Goal: Task Accomplishment & Management: Complete application form

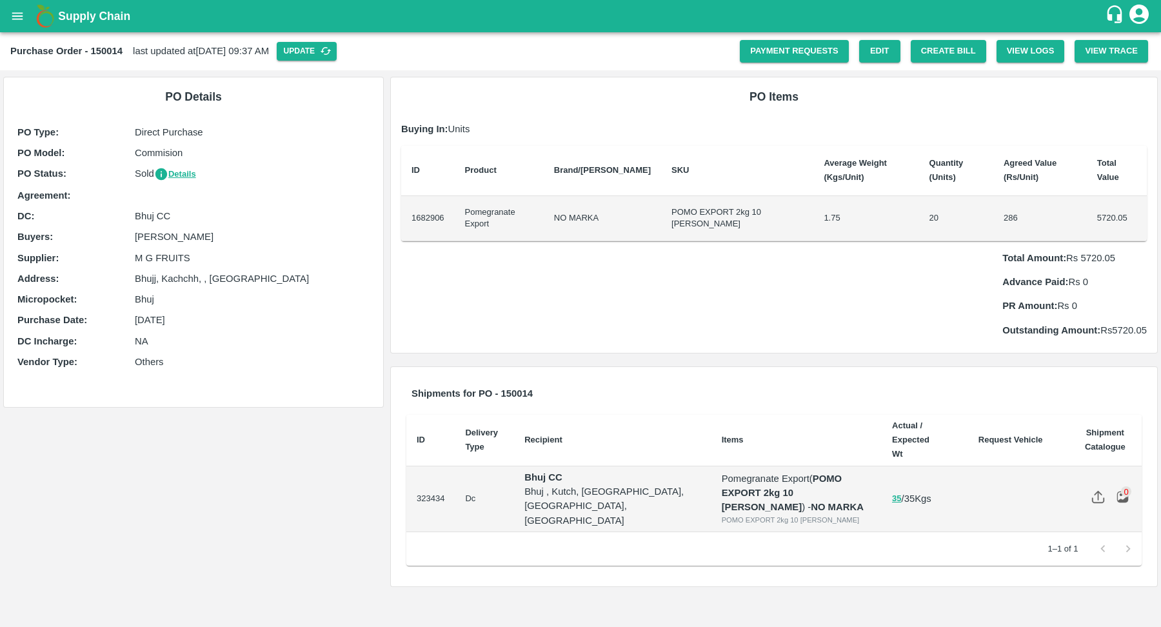
click at [154, 318] on p "29 Mar 2025" at bounding box center [252, 320] width 235 height 14
click at [176, 170] on button "Details" at bounding box center [175, 174] width 42 height 15
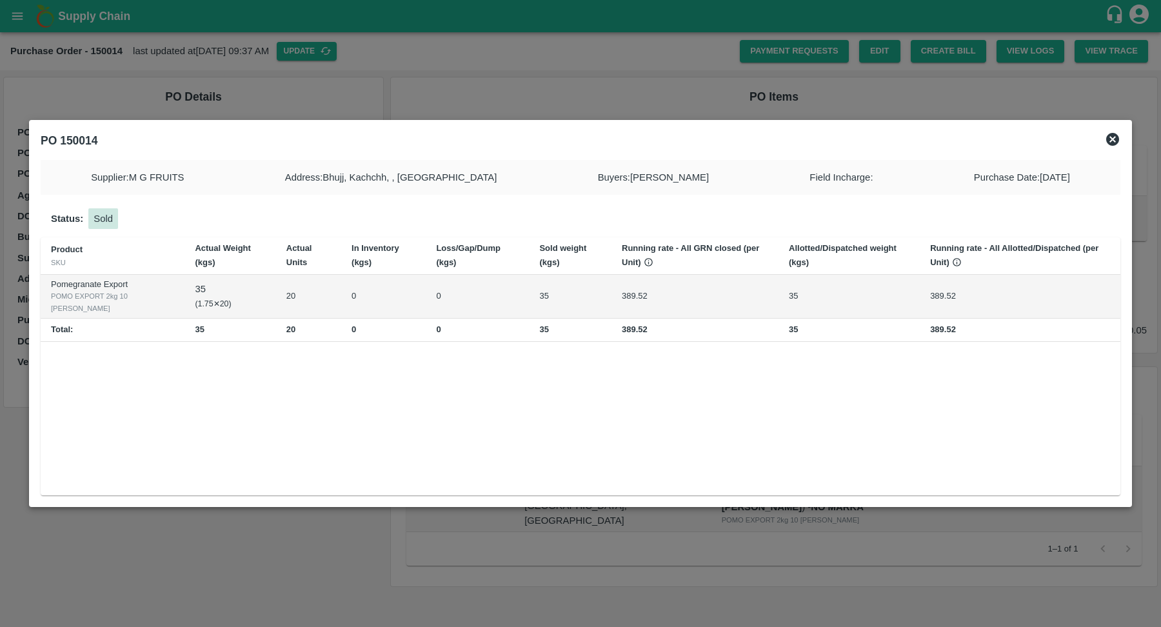
click at [1118, 138] on icon at bounding box center [1112, 139] width 13 height 13
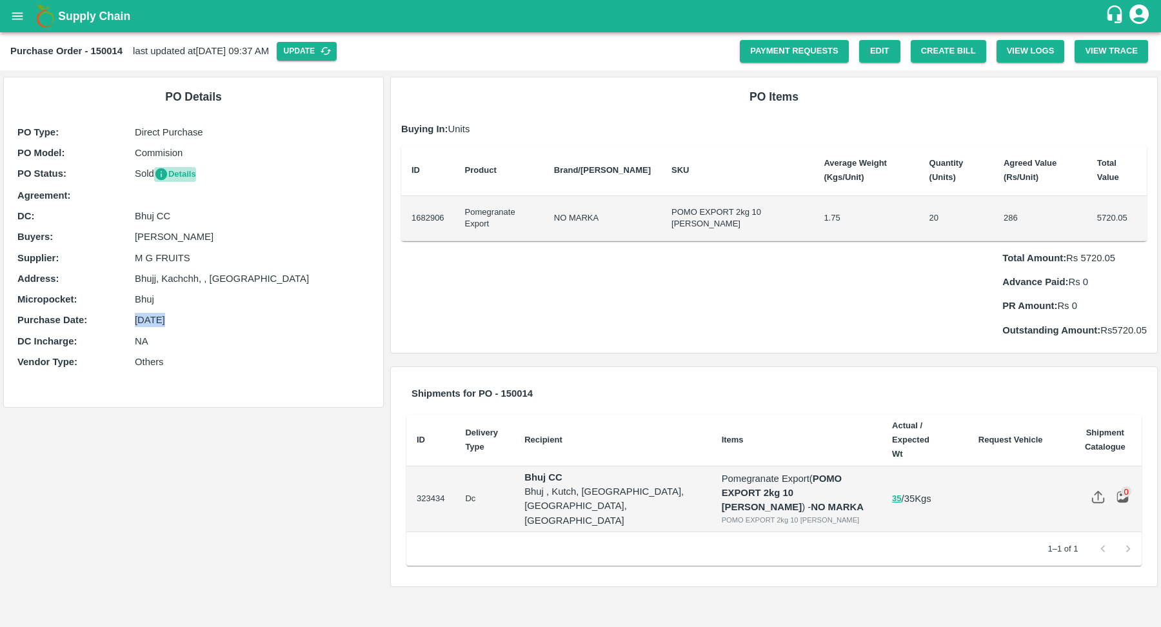
click at [183, 176] on button "Details" at bounding box center [175, 174] width 42 height 15
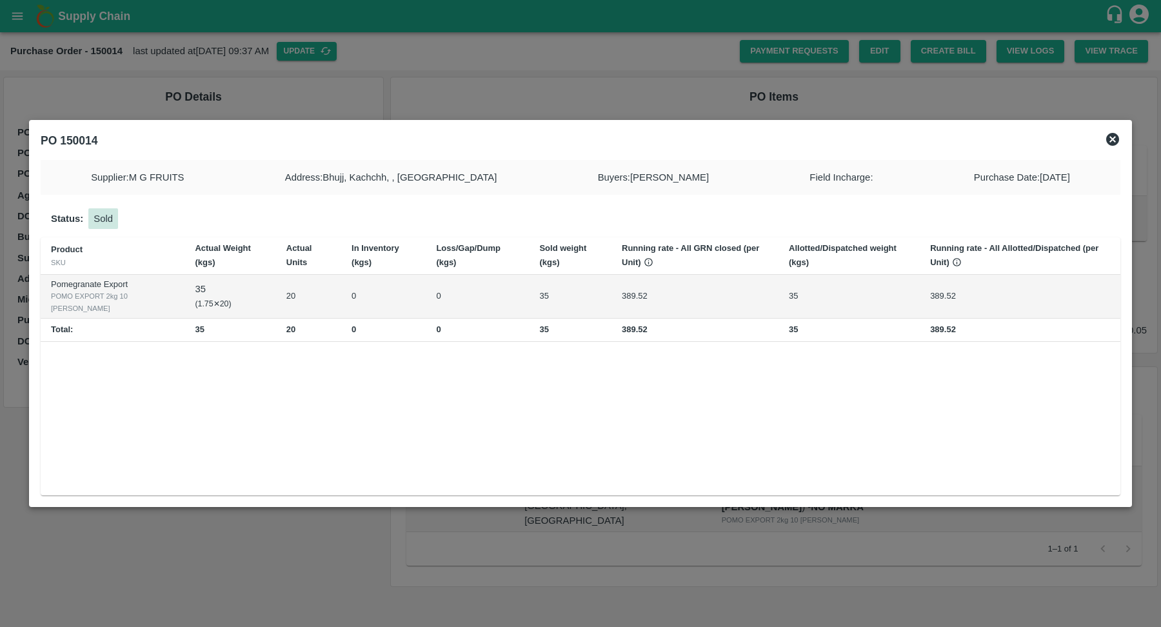
click at [536, 304] on td "35" at bounding box center [570, 296] width 83 height 45
click at [1122, 139] on div "PO 150014" at bounding box center [580, 140] width 1090 height 28
click at [1112, 139] on icon at bounding box center [1112, 139] width 15 height 15
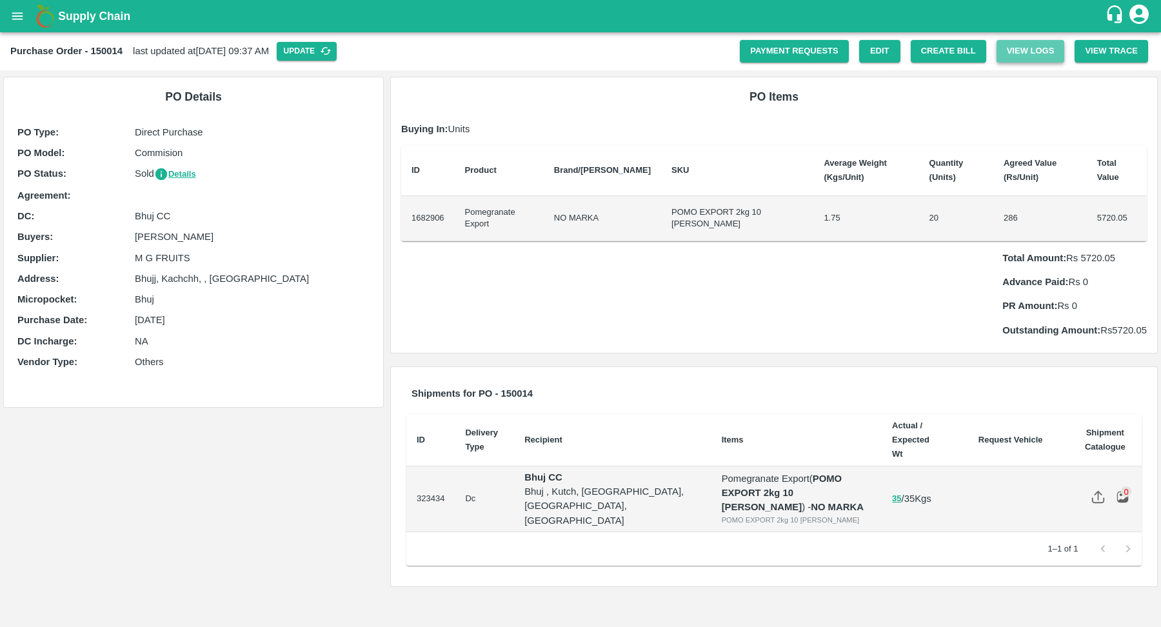
click at [1045, 55] on button "View Logs" at bounding box center [1030, 51] width 68 height 23
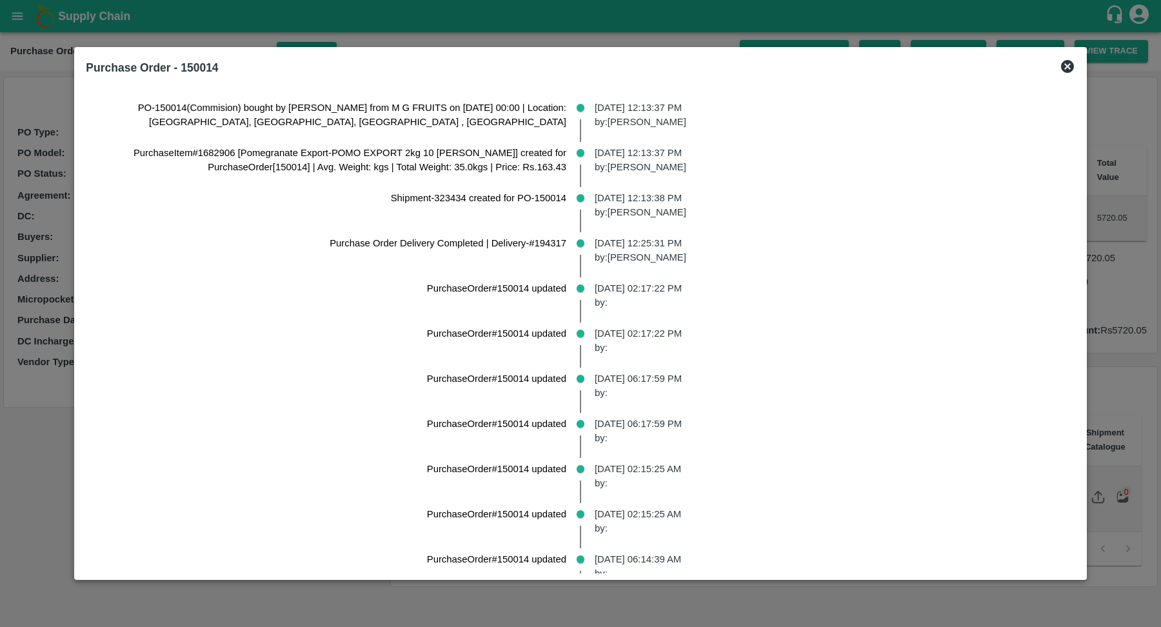
click at [619, 121] on p "29 Mar 2025, 12:13:37 PM by: Sachin Jangid" at bounding box center [830, 115] width 470 height 29
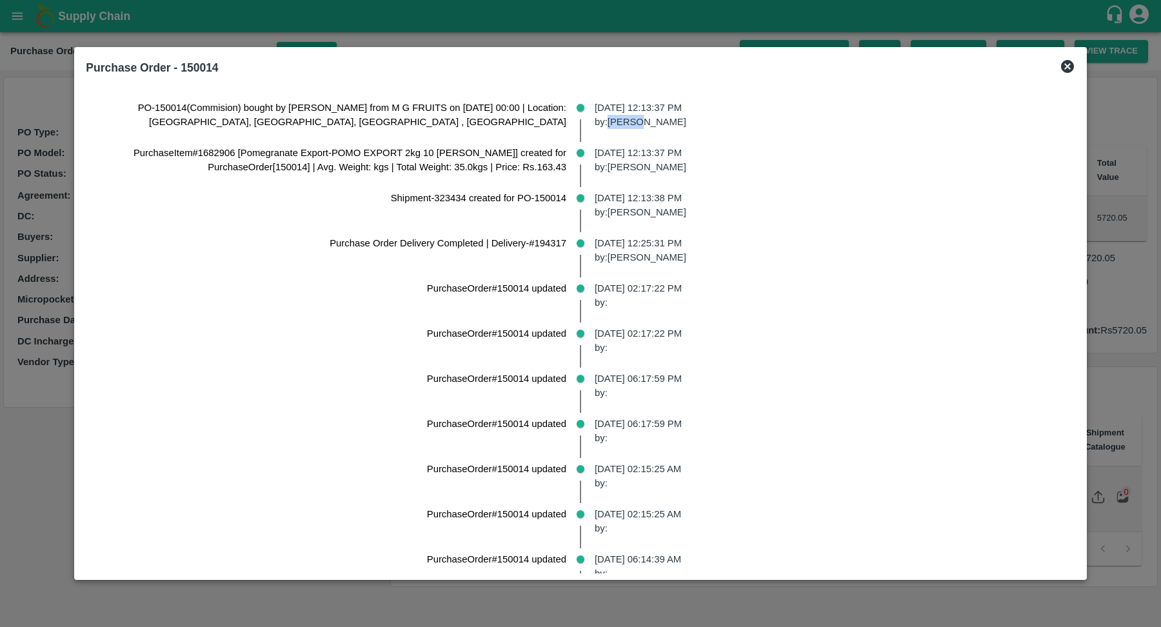
click at [619, 121] on p "29 Mar 2025, 12:13:37 PM by: Sachin Jangid" at bounding box center [830, 115] width 470 height 29
click at [664, 119] on p "29 Mar 2025, 12:13:37 PM by: Sachin Jangid" at bounding box center [830, 115] width 470 height 29
click at [1061, 69] on icon at bounding box center [1067, 66] width 13 height 13
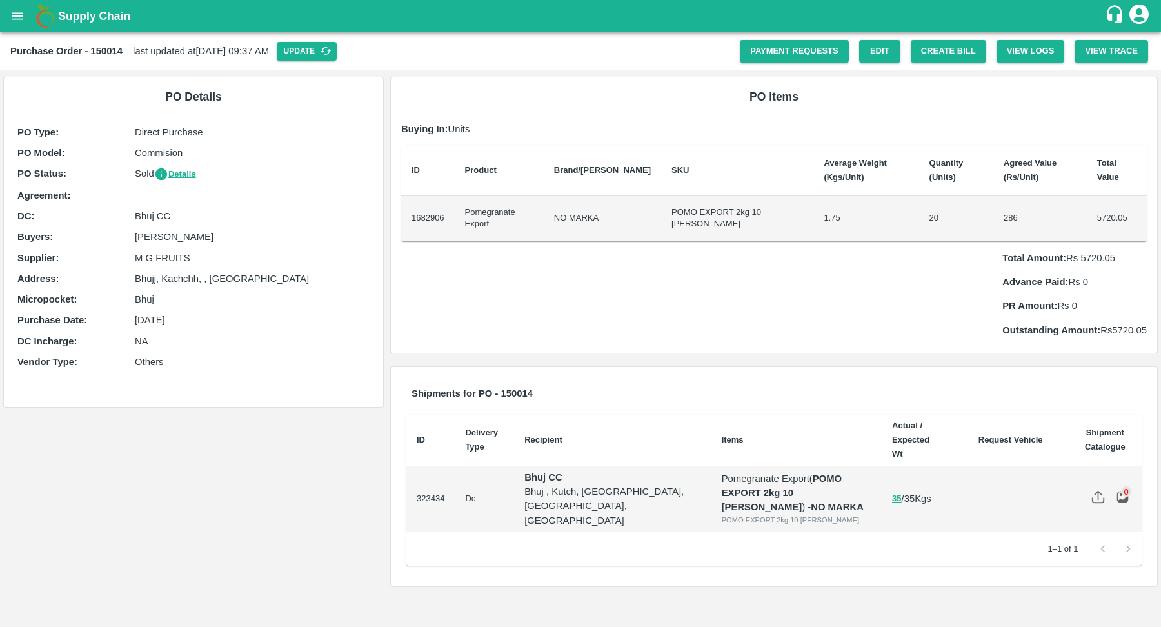
click at [110, 48] on b "Purchase Order - 150014" at bounding box center [66, 51] width 112 height 10
click at [23, 14] on icon "open drawer" at bounding box center [17, 16] width 14 height 14
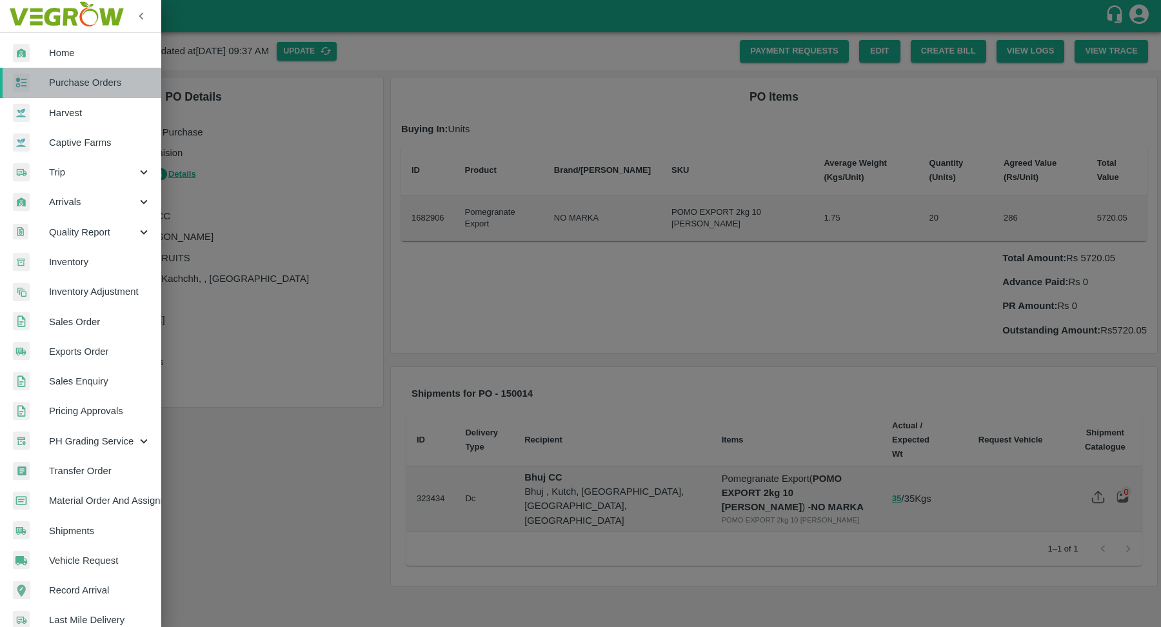
click at [90, 88] on span "Purchase Orders" at bounding box center [100, 82] width 102 height 14
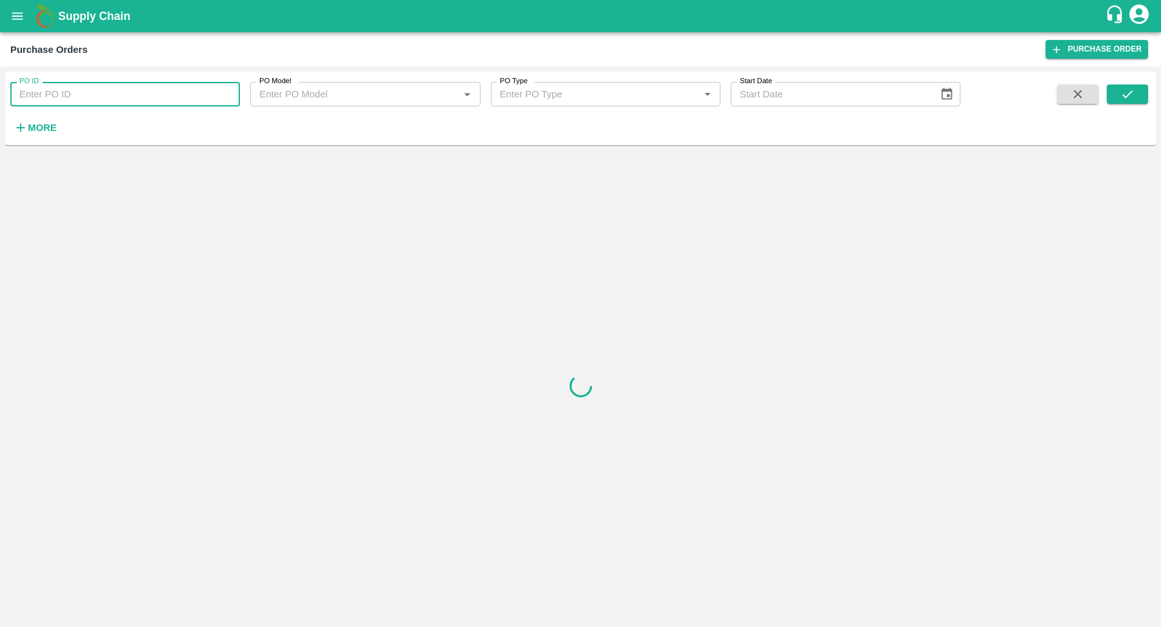
click at [134, 99] on input "PO ID" at bounding box center [125, 94] width 230 height 25
paste input "150014"
type input "150014"
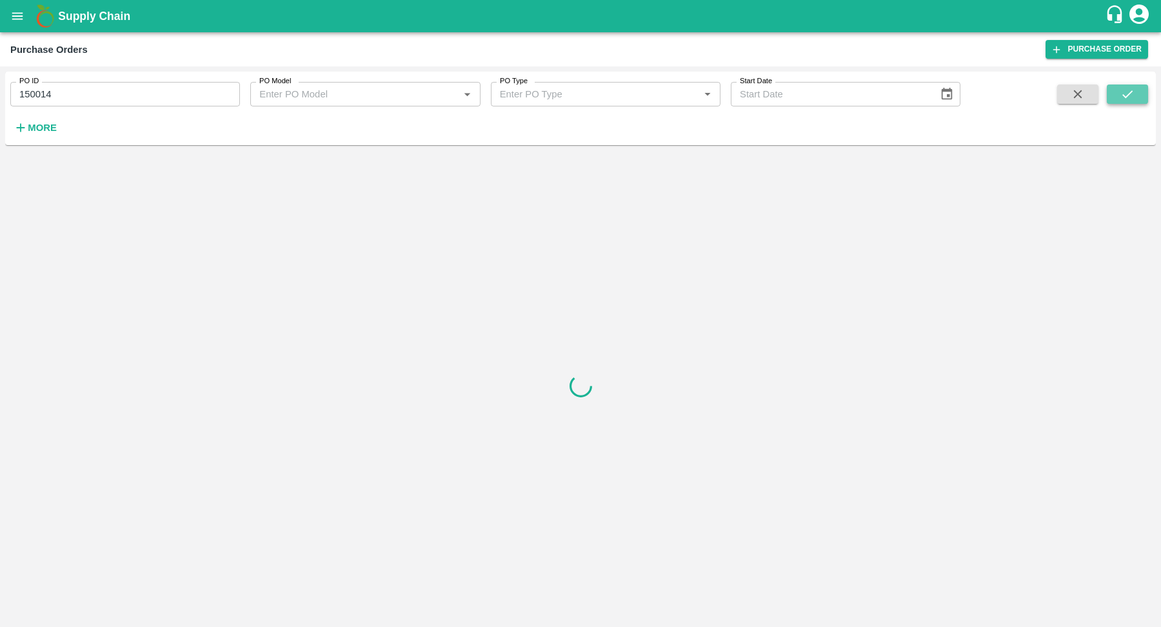
click at [1127, 100] on icon "submit" at bounding box center [1127, 94] width 14 height 14
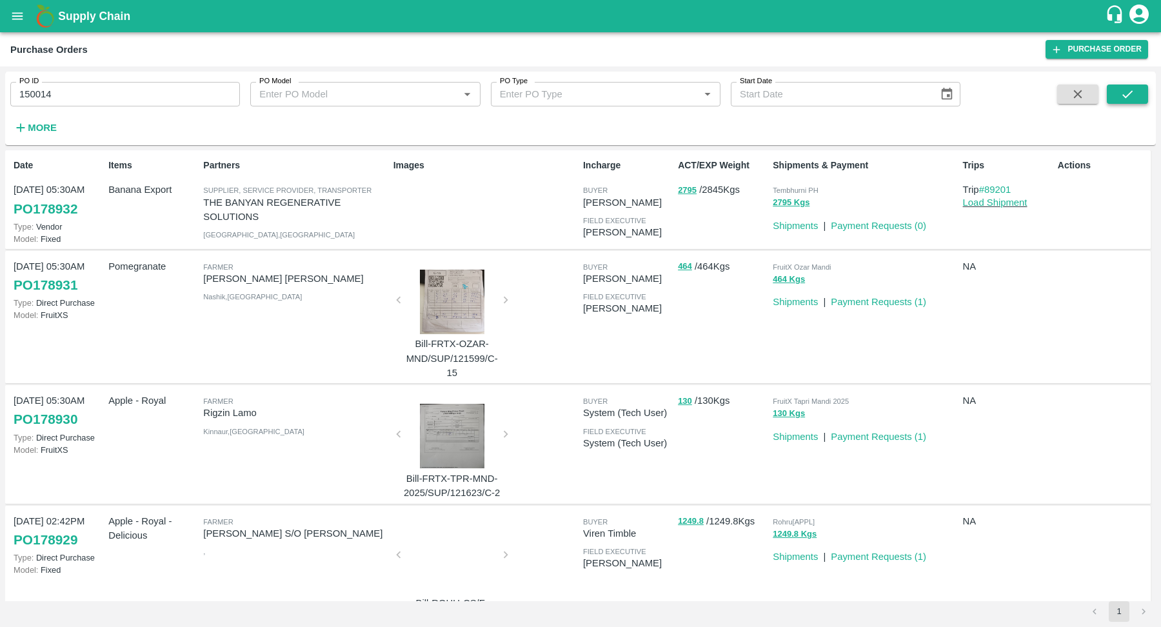
click at [1135, 85] on button "submit" at bounding box center [1127, 93] width 41 height 19
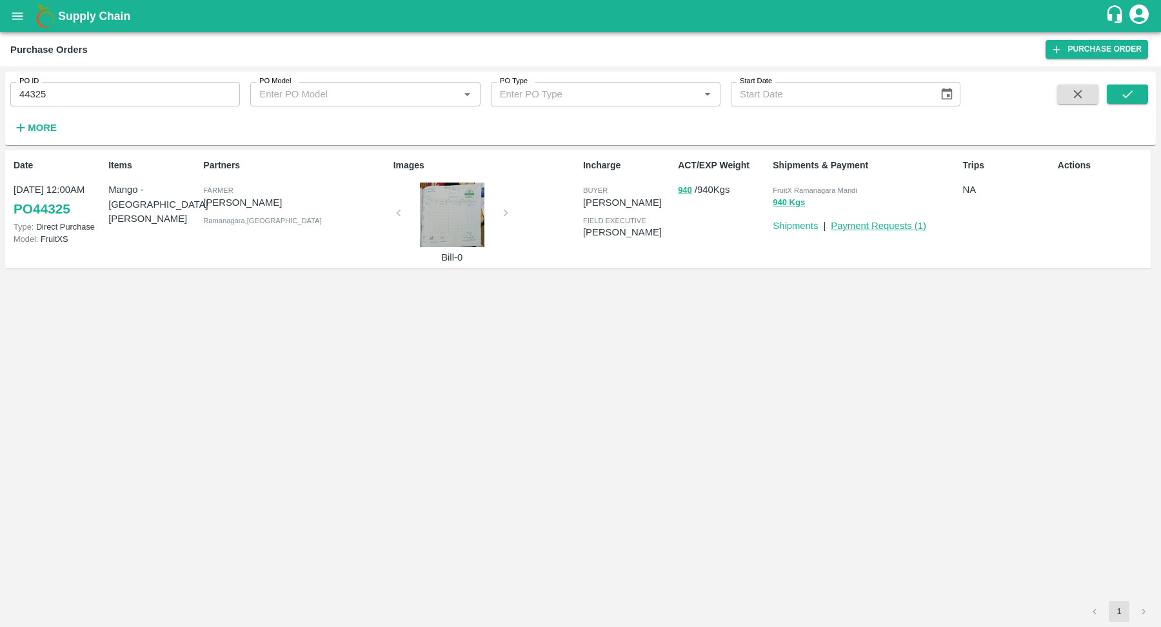
click at [855, 223] on link "Payment Requests ( 1 )" at bounding box center [878, 226] width 95 height 10
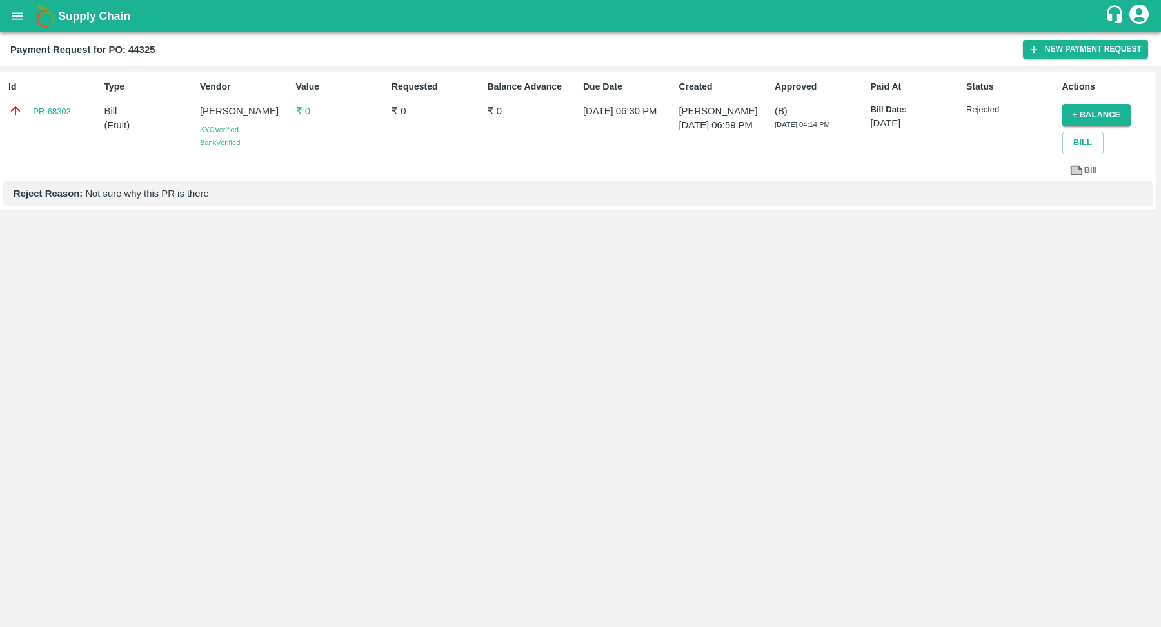
click at [248, 193] on p "Reject Reason: Not sure why this PR is there" at bounding box center [578, 193] width 1129 height 14
click at [562, 181] on div "Reject Reason: Not sure why this PR is there" at bounding box center [577, 193] width 1149 height 25
click at [307, 110] on p "₹ 0" at bounding box center [341, 111] width 90 height 14
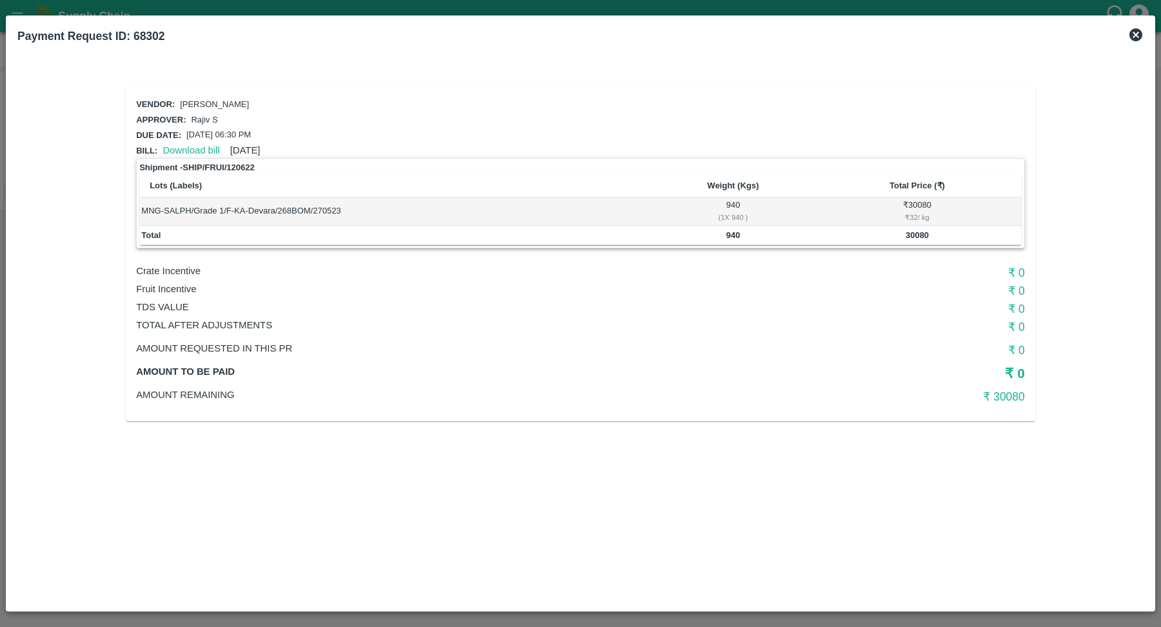
click at [1142, 38] on icon at bounding box center [1135, 34] width 15 height 15
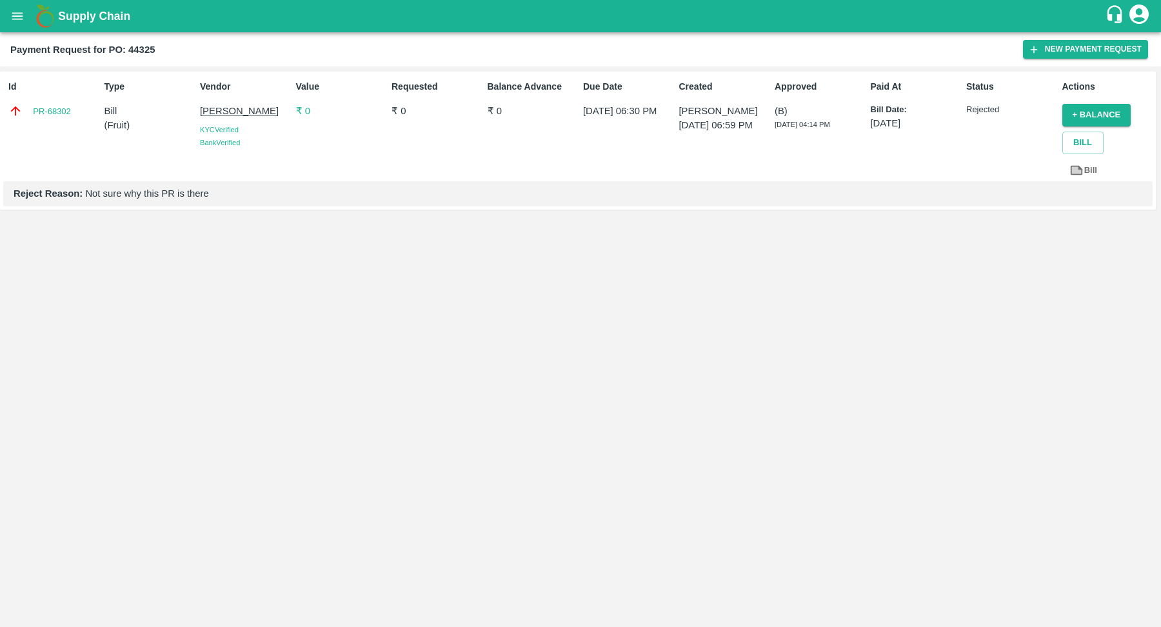
click at [159, 197] on p "Reject Reason: Not sure why this PR is there" at bounding box center [578, 193] width 1129 height 14
click at [158, 145] on div "Type Bill ( Fruit )" at bounding box center [146, 128] width 95 height 106
click at [1065, 54] on button "New Payment Request" at bounding box center [1085, 49] width 125 height 19
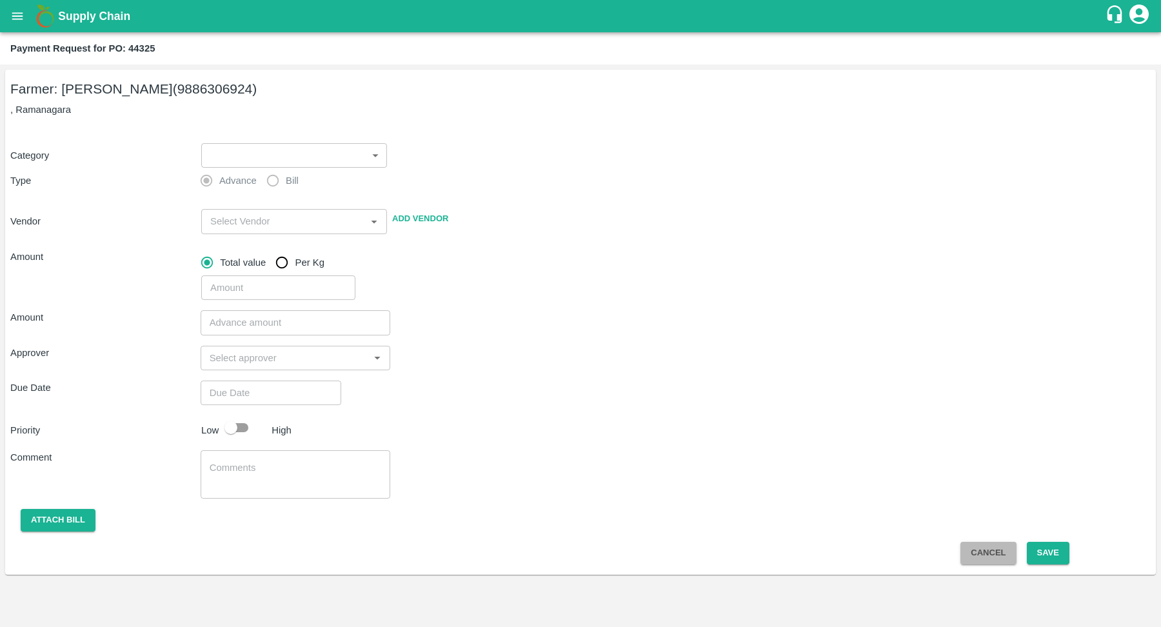
click at [971, 551] on button "Cancel" at bounding box center [987, 553] width 55 height 23
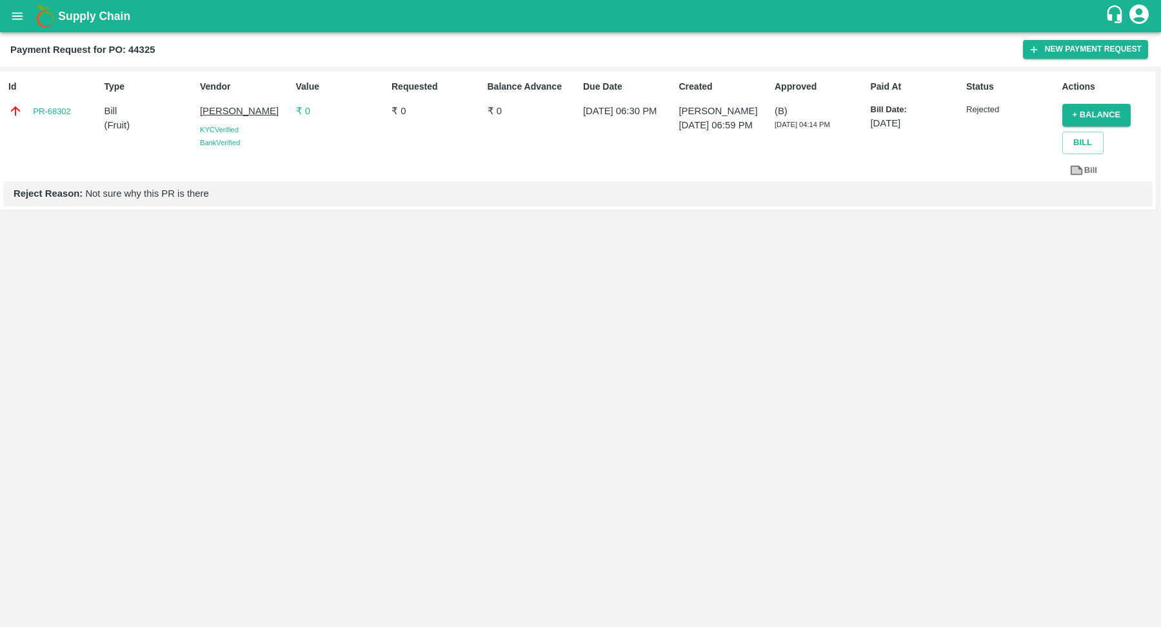
click at [969, 112] on p "Rejected" at bounding box center [1011, 110] width 90 height 12
click at [308, 108] on p "₹ 0" at bounding box center [341, 111] width 90 height 14
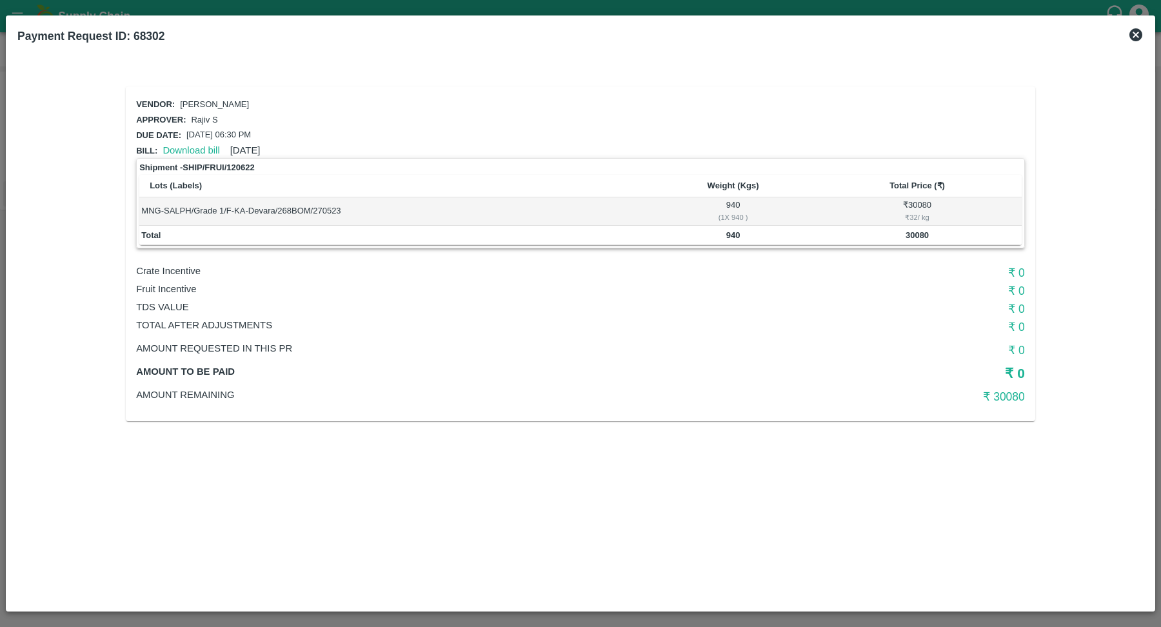
click at [1005, 388] on h6 "₹ 30080" at bounding box center [877, 397] width 296 height 18
click at [1009, 355] on h6 "₹ 0" at bounding box center [877, 350] width 296 height 18
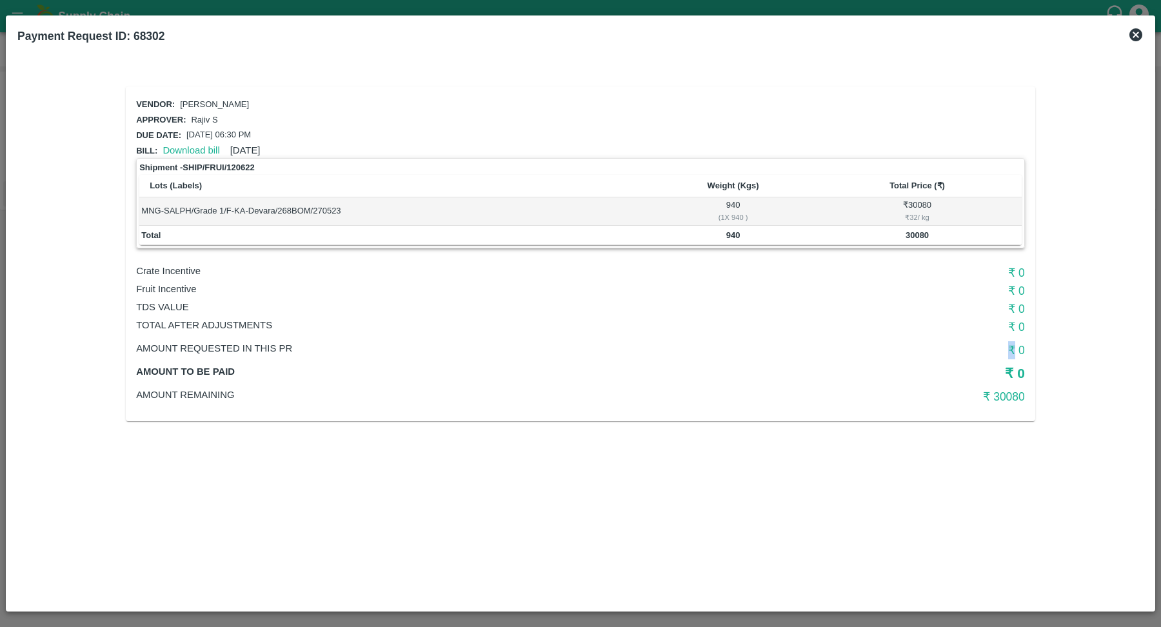
click at [1009, 355] on h6 "₹ 0" at bounding box center [877, 350] width 296 height 18
click at [1022, 388] on h6 "₹ 30080" at bounding box center [877, 397] width 296 height 18
click at [1019, 368] on h5 "₹ 0" at bounding box center [877, 373] width 296 height 18
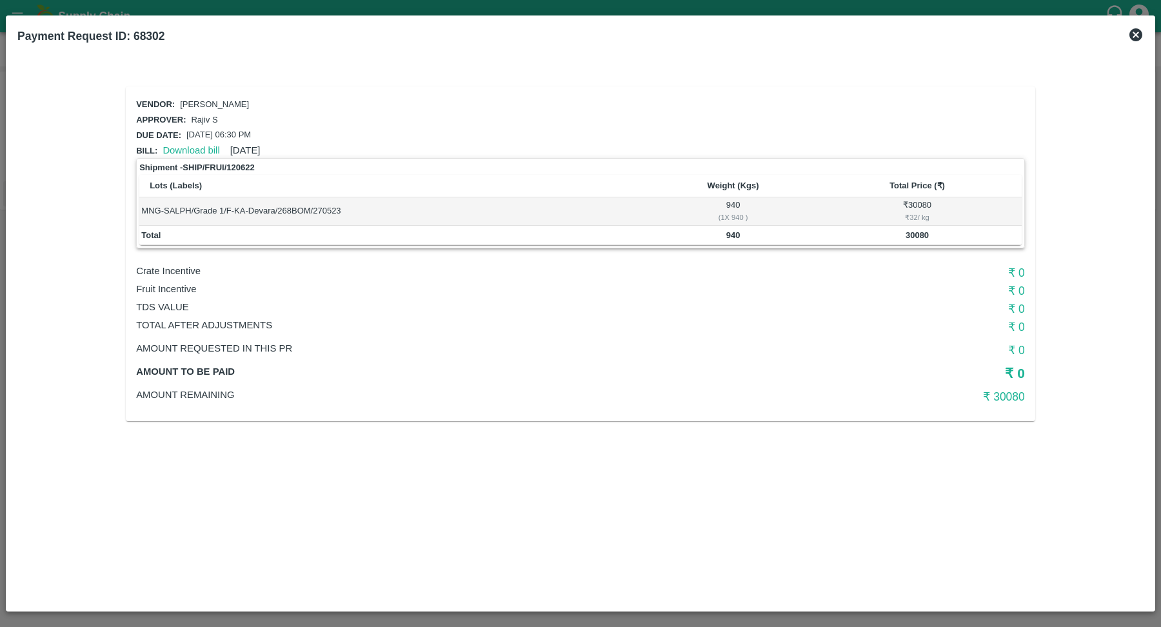
click at [1019, 368] on h5 "₹ 0" at bounding box center [877, 373] width 296 height 18
click at [1019, 401] on h6 "₹ 30080" at bounding box center [877, 397] width 296 height 18
click at [1140, 37] on icon at bounding box center [1135, 34] width 13 height 13
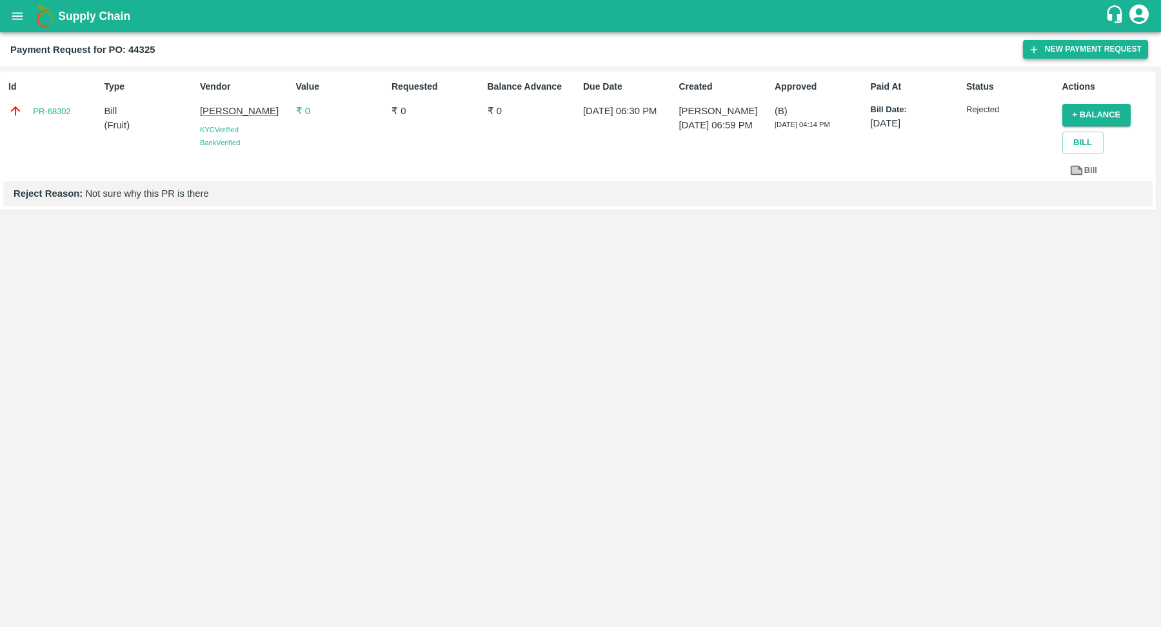
click at [1067, 52] on button "New Payment Request" at bounding box center [1085, 49] width 125 height 19
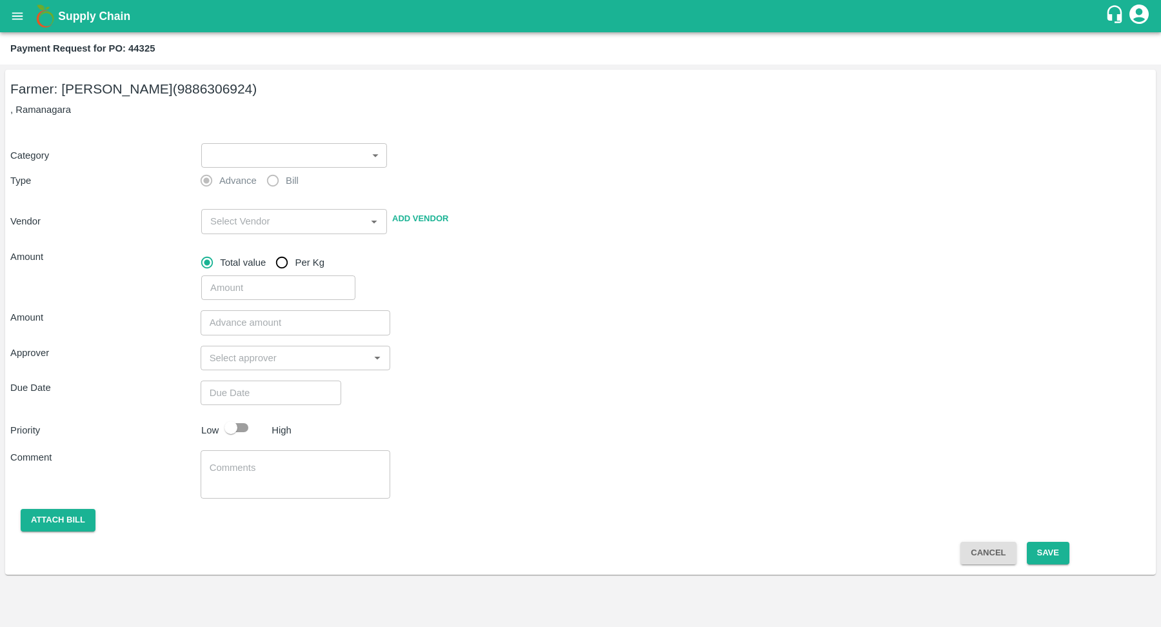
click at [345, 144] on body "Supply Chain Payment Request for PO: 44325 Farmer: Devaraj DS (9886306924) , Ra…" at bounding box center [580, 313] width 1161 height 627
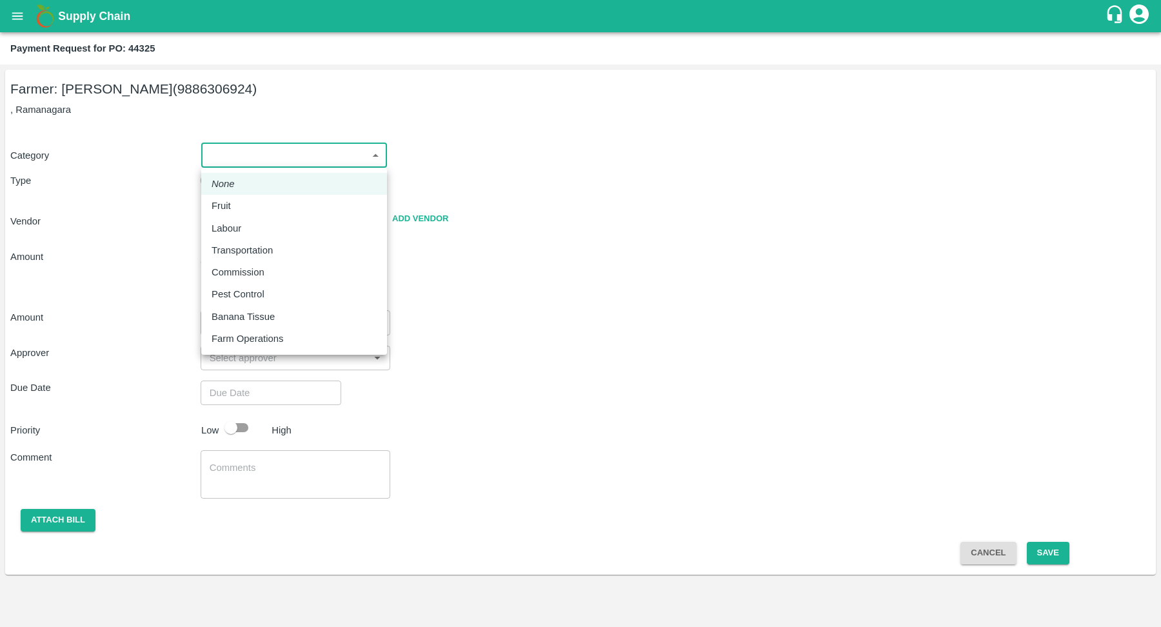
click at [301, 201] on div "Fruit" at bounding box center [294, 206] width 165 height 14
type input "1"
type input "Devaraj DS - 9886306924(Farmer)"
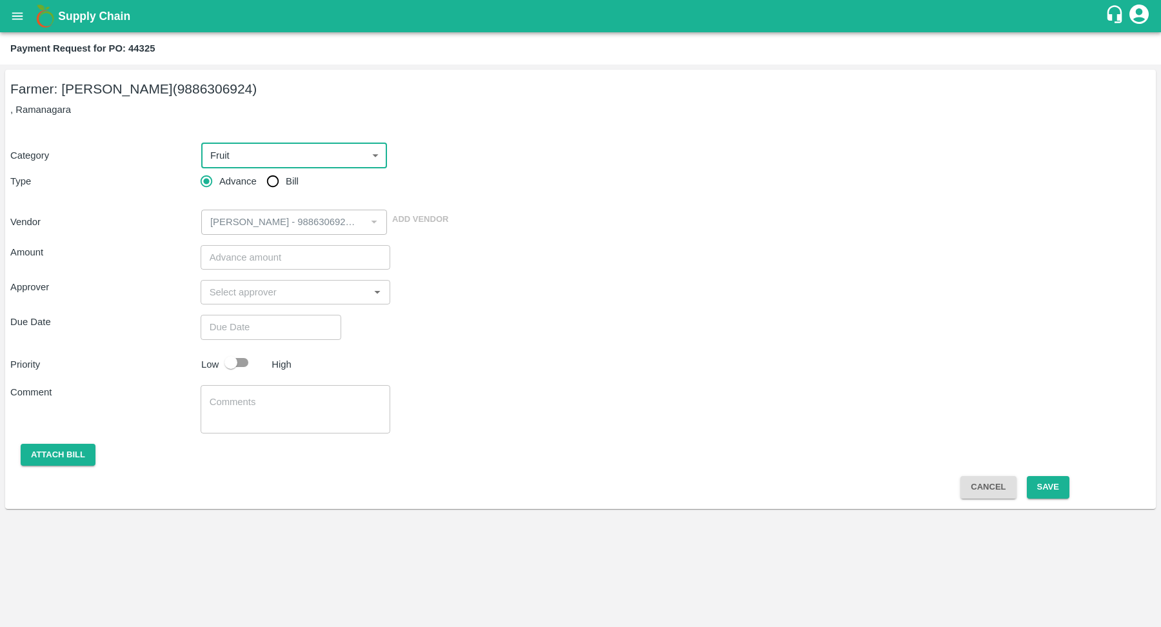
click at [275, 181] on input "Bill" at bounding box center [273, 181] width 26 height 26
radio input "true"
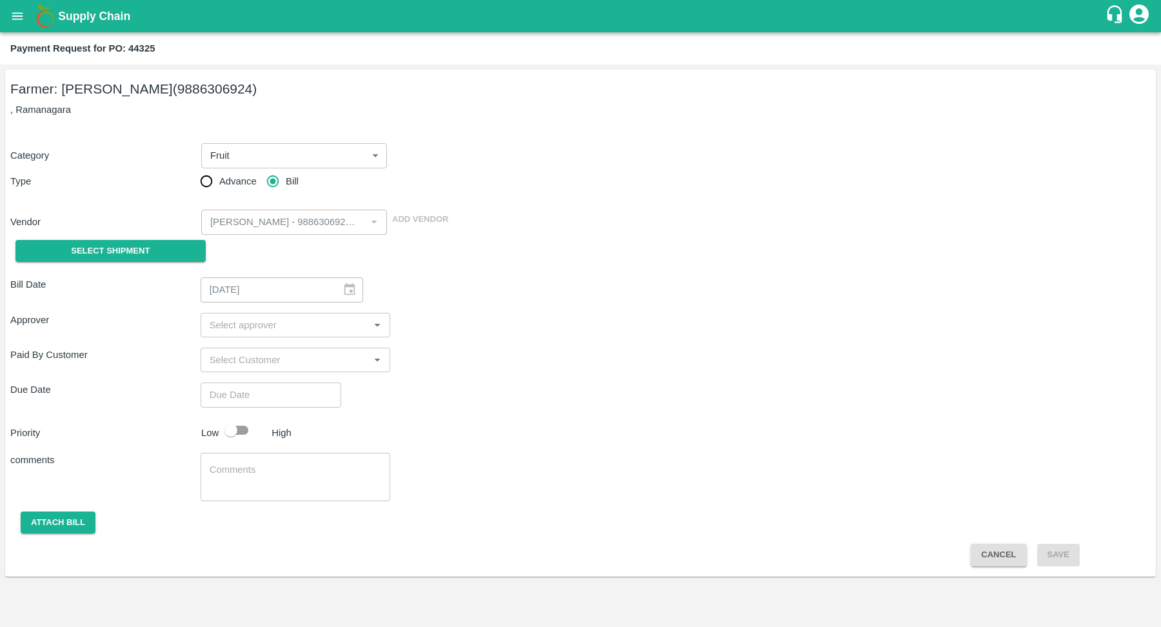
click at [262, 319] on input "input" at bounding box center [284, 325] width 161 height 17
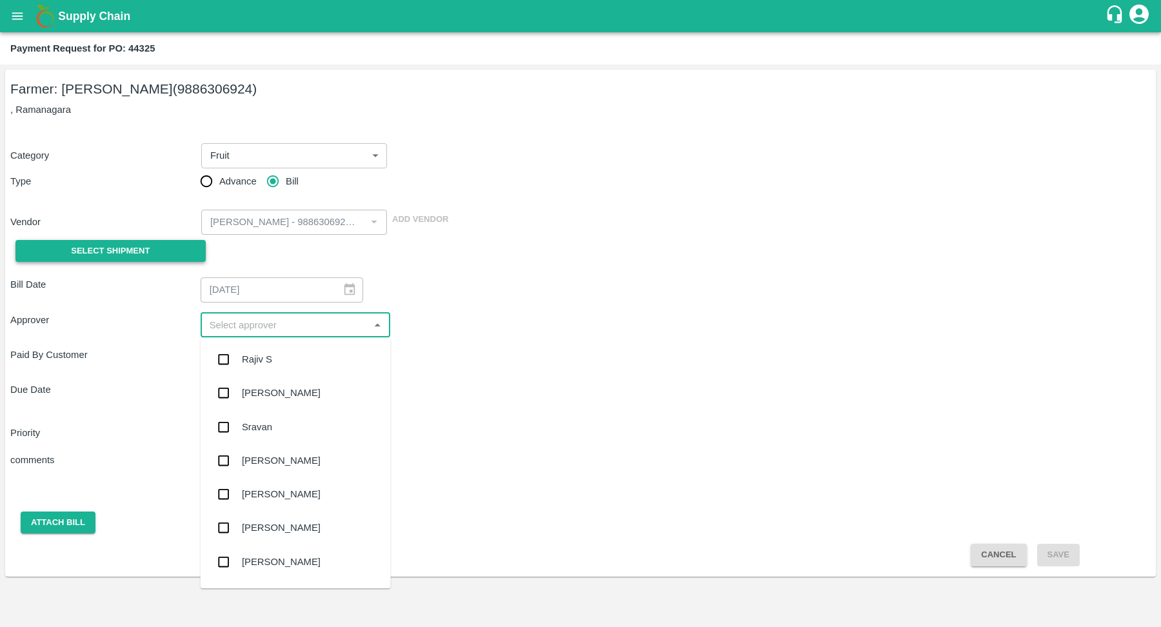
click at [149, 257] on span "Select Shipment" at bounding box center [110, 251] width 79 height 15
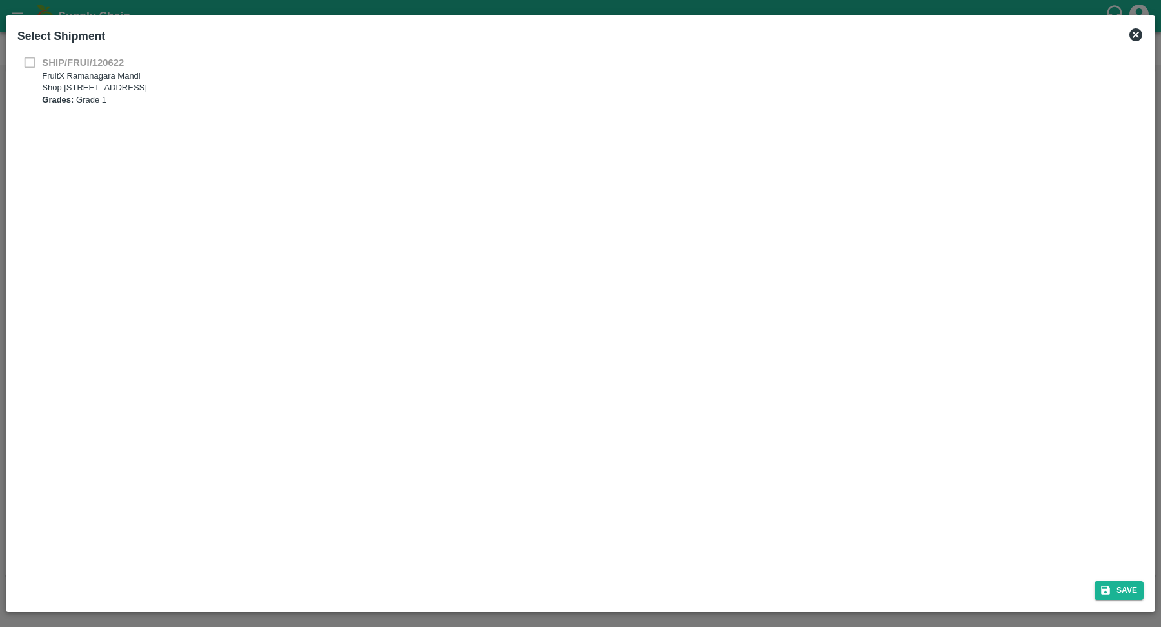
click at [26, 63] on div "SHIP/FRUI/120622 FruitX Ramanagara Mandi Shop No. 19, A.P.M.C Yard, B.M Road, R…" at bounding box center [580, 80] width 1126 height 50
click at [65, 95] on b "Grades:" at bounding box center [58, 100] width 32 height 10
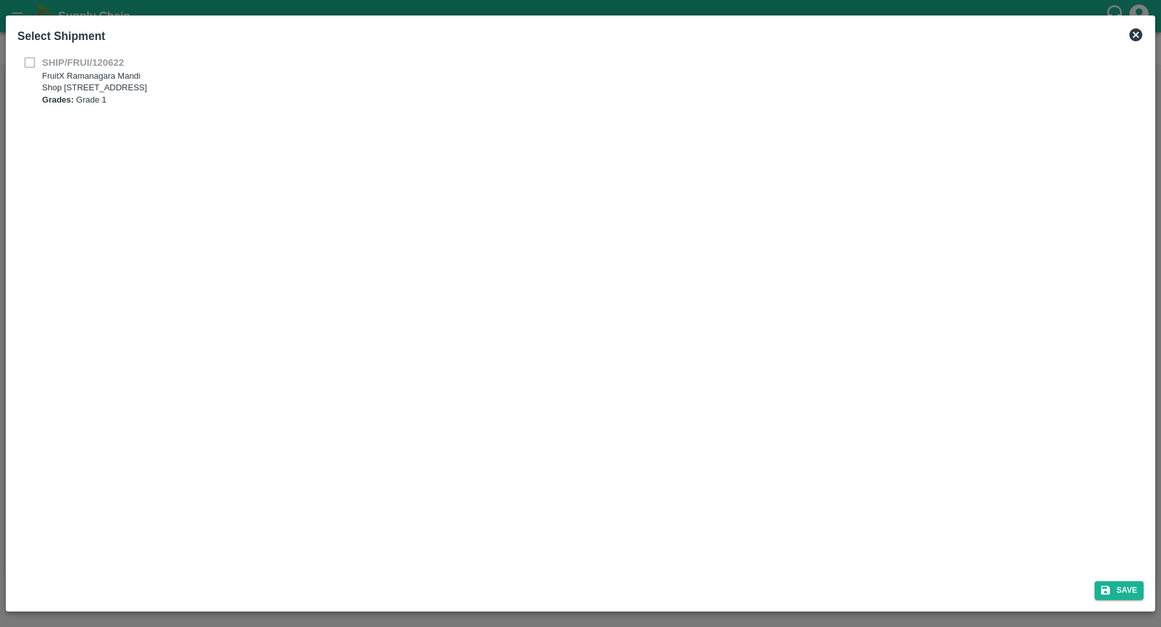
click at [65, 95] on b "Grades:" at bounding box center [58, 100] width 32 height 10
click at [27, 65] on div "SHIP/FRUI/120622 FruitX Ramanagara Mandi Shop No. 19, A.P.M.C Yard, B.M Road, R…" at bounding box center [580, 80] width 1126 height 50
click at [108, 109] on div "SHIP/FRUI/120622 FruitX Ramanagara Mandi Shop No. 19, A.P.M.C Yard, B.M Road, R…" at bounding box center [580, 87] width 1126 height 64
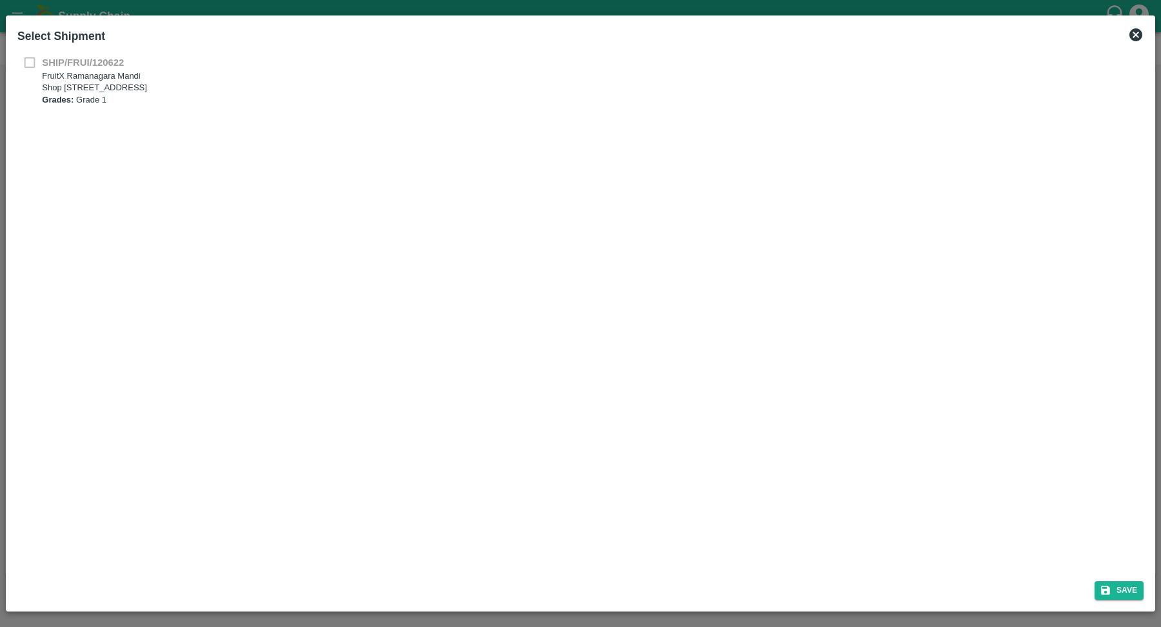
click at [1133, 39] on icon at bounding box center [1135, 34] width 13 height 13
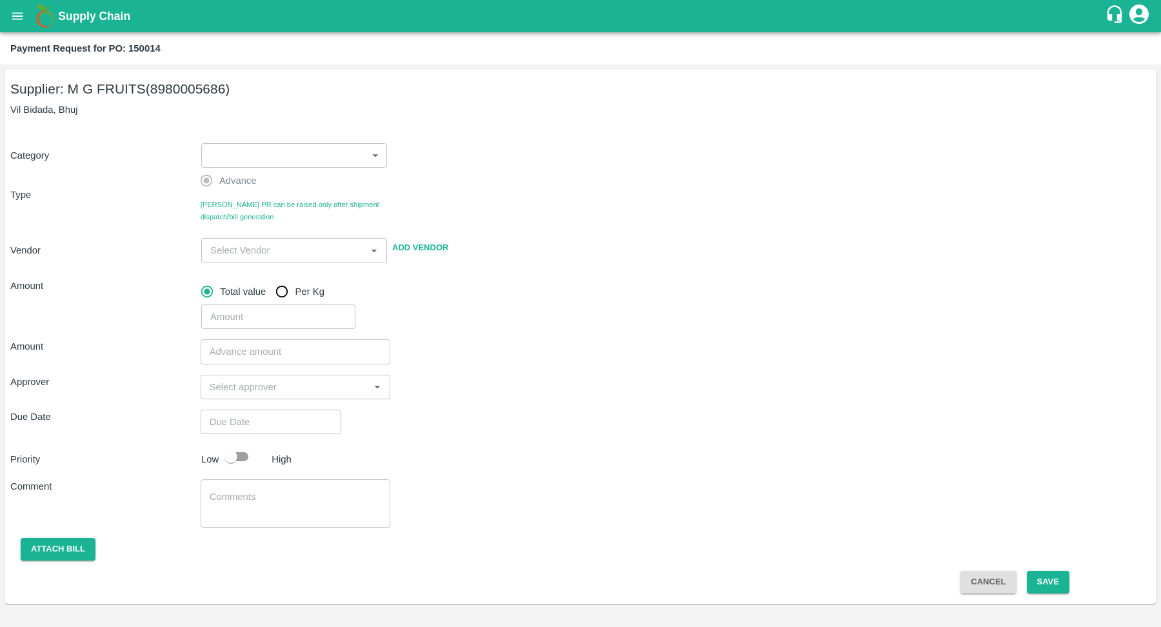
click at [333, 161] on body "Supply Chain Payment Request for PO: 150014 Supplier: M G FRUITS (8980005686) V…" at bounding box center [580, 313] width 1161 height 627
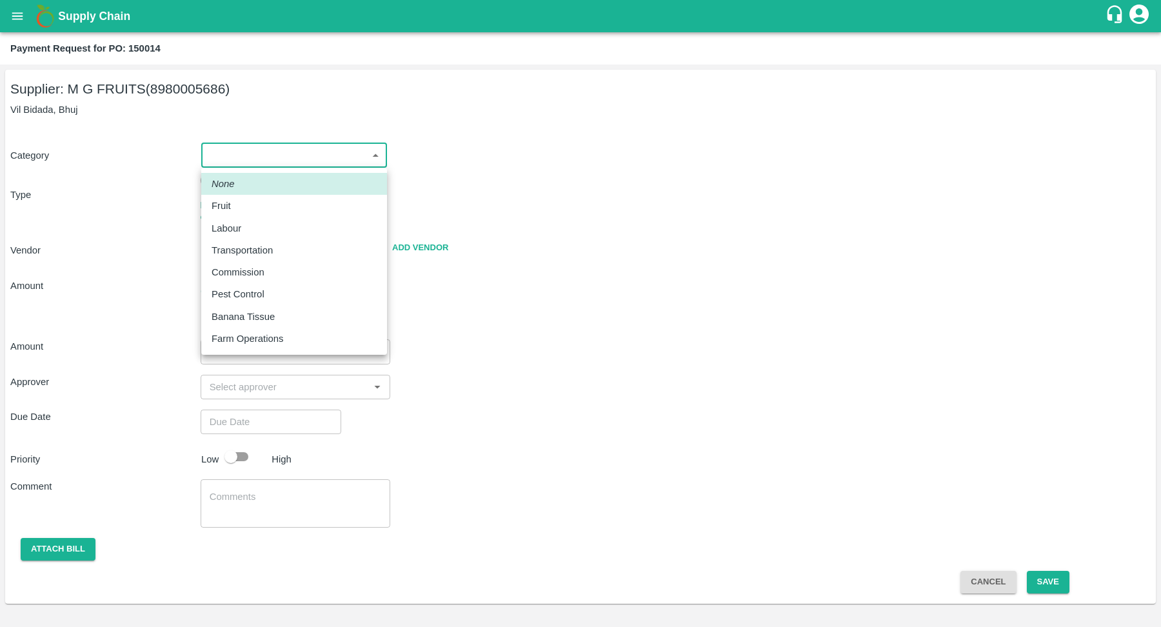
click at [313, 211] on div "Fruit" at bounding box center [294, 206] width 165 height 14
type input "1"
type input "M G FRUITS - 8980005686(Supplier)"
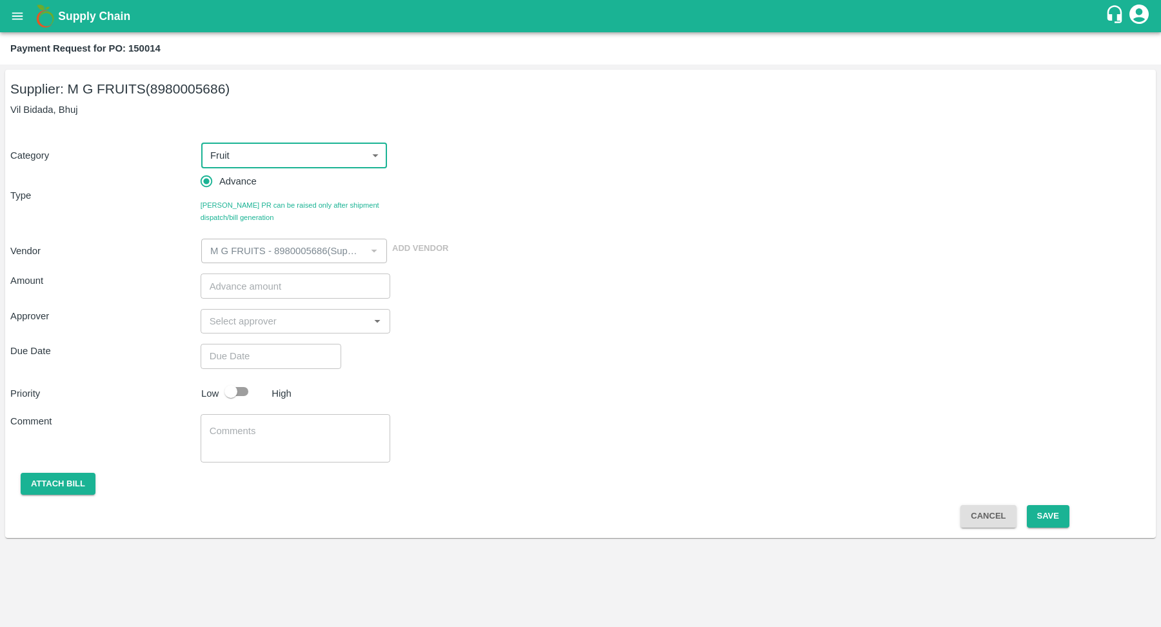
click at [137, 50] on b "Payment Request for PO: 150014" at bounding box center [85, 48] width 150 height 10
copy b "150014"
click at [738, 215] on div "Category Fruit 1 ​ Type Advance Bill PR can be raised only after shipment dispa…" at bounding box center [580, 196] width 1140 height 136
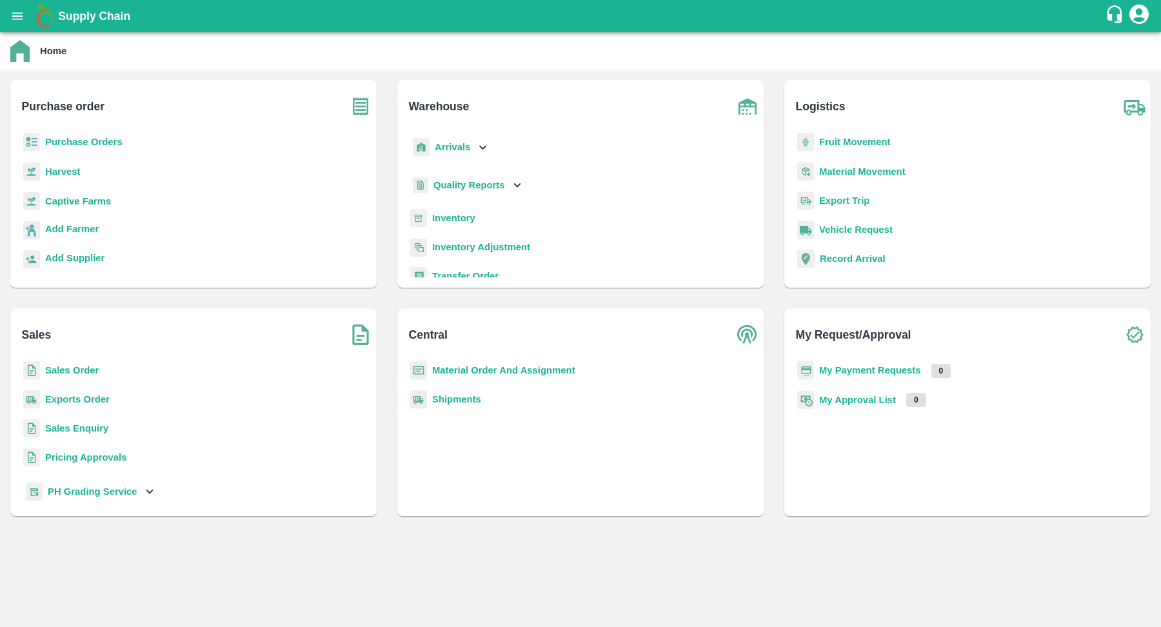
click at [101, 150] on div "Purchase Orders" at bounding box center [194, 147] width 346 height 29
click at [102, 141] on b "Purchase Orders" at bounding box center [83, 142] width 77 height 10
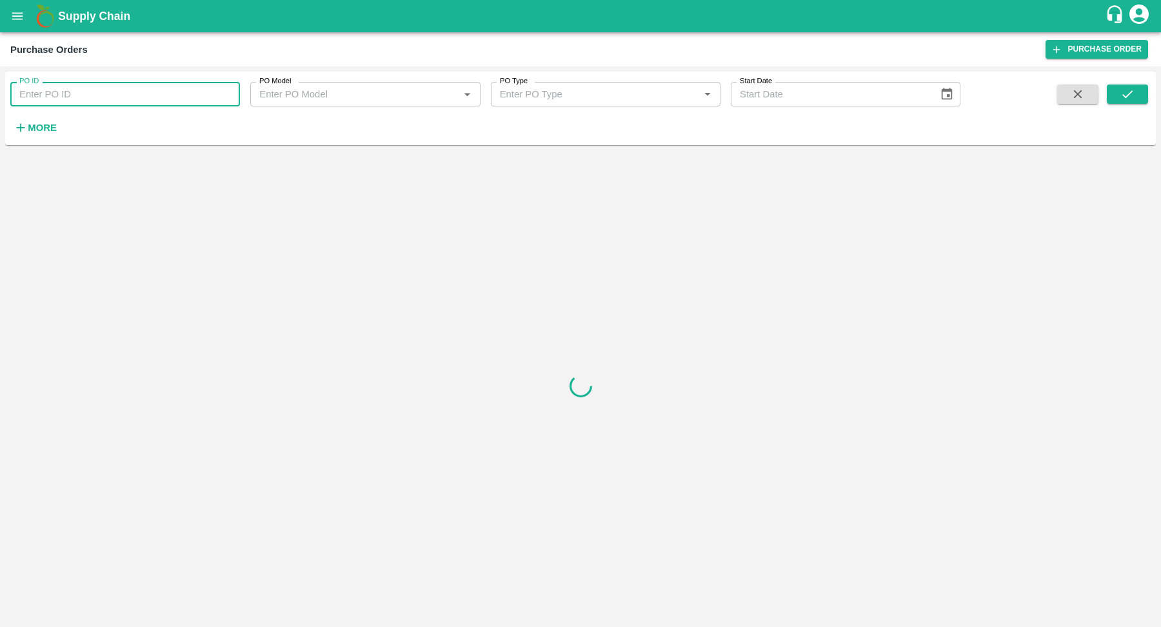
click at [129, 86] on input "PO ID" at bounding box center [125, 94] width 230 height 25
paste input "150014"
type input "150014"
click at [1140, 86] on button "submit" at bounding box center [1127, 93] width 41 height 19
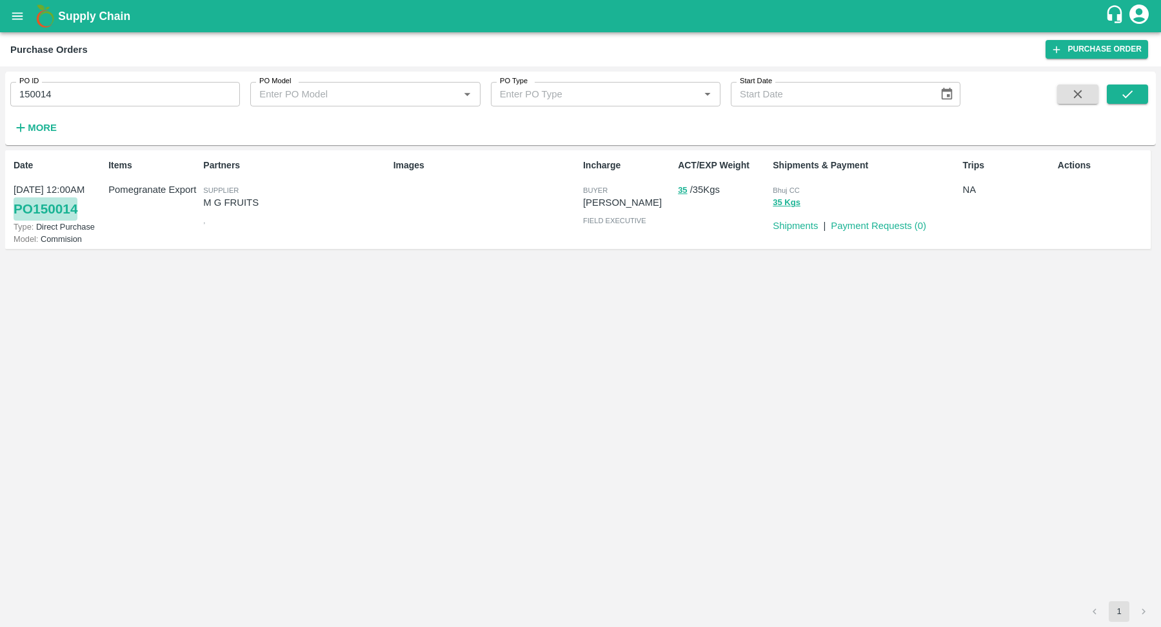
click at [41, 210] on link "PO 150014" at bounding box center [46, 208] width 64 height 23
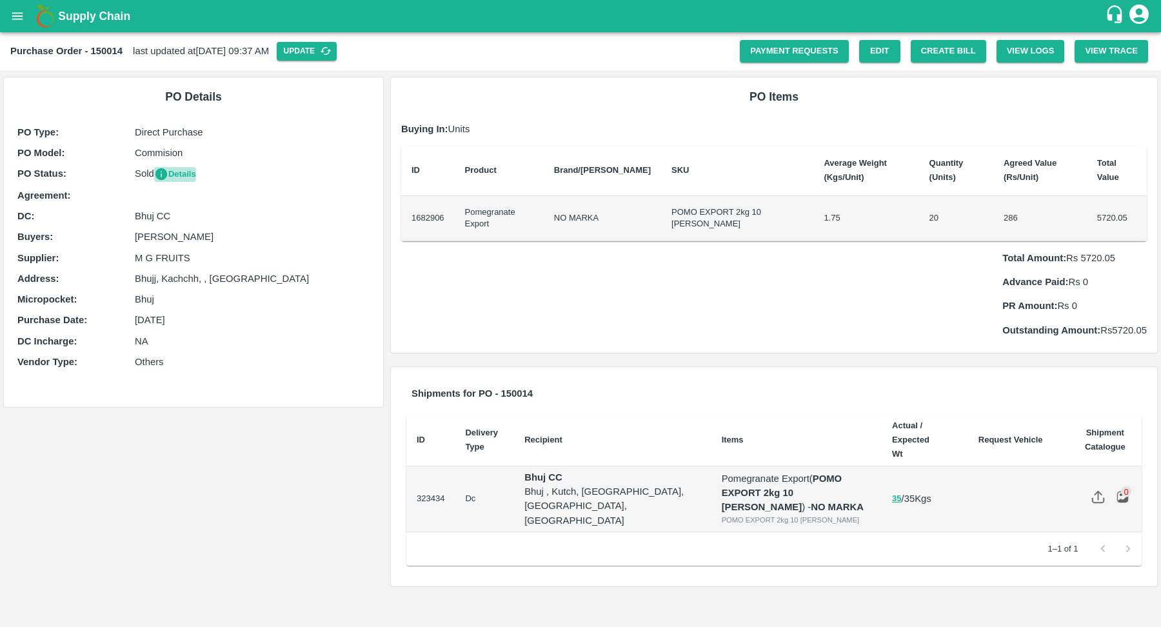
click at [172, 175] on button "Details" at bounding box center [175, 174] width 42 height 15
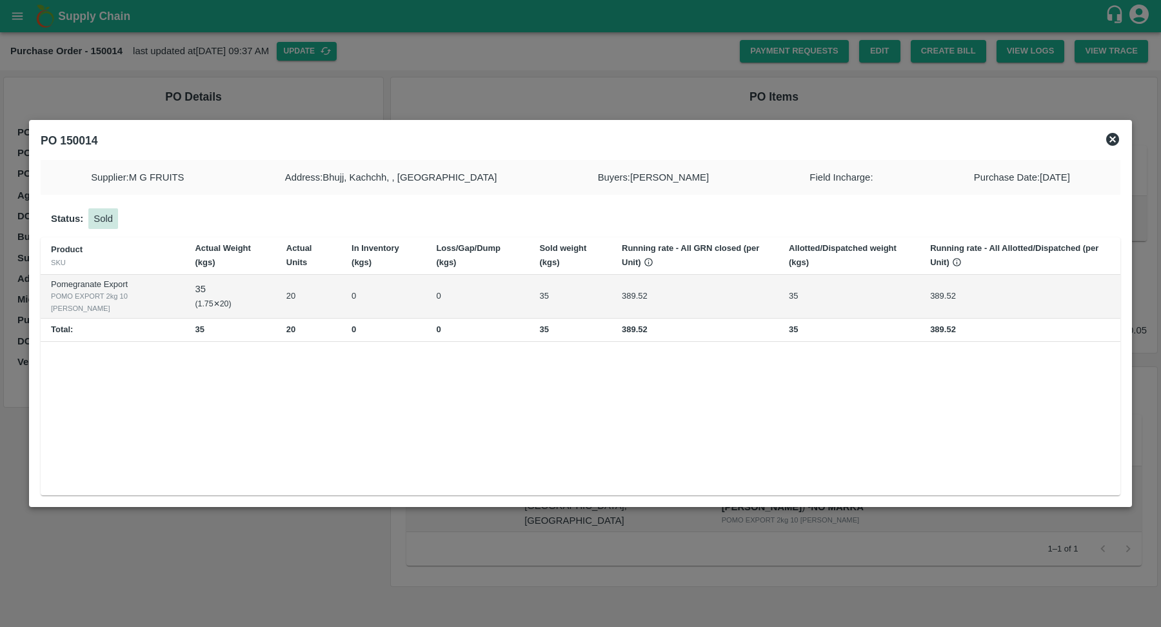
click at [1110, 141] on icon at bounding box center [1112, 139] width 15 height 15
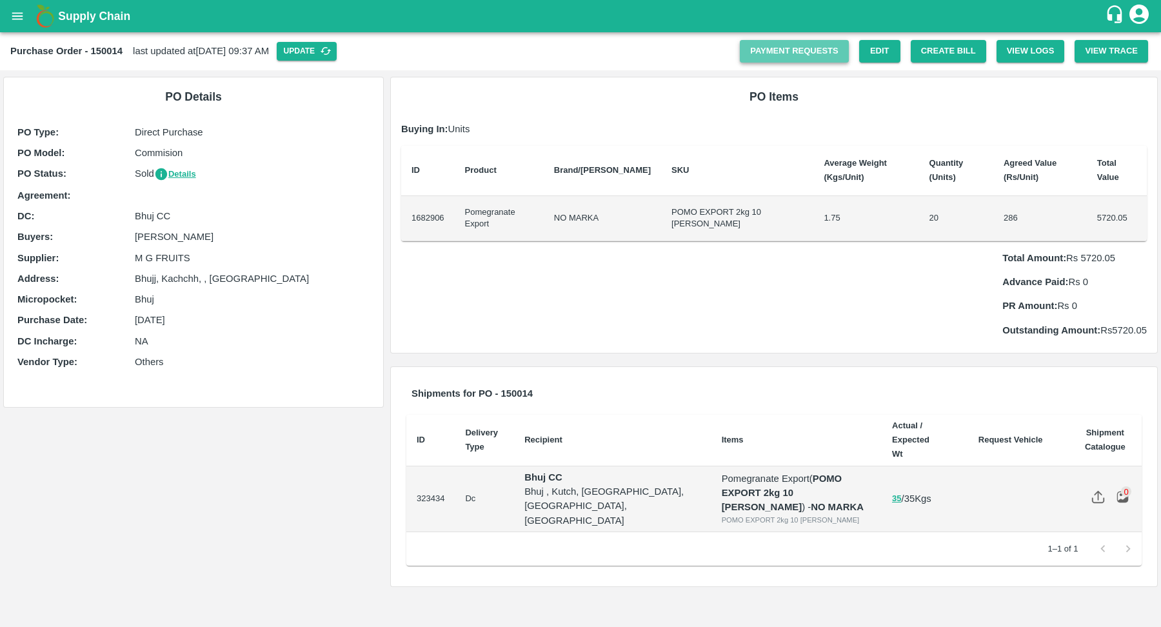
click at [789, 47] on link "Payment Requests" at bounding box center [794, 51] width 109 height 23
click at [785, 56] on link "Payment Requests" at bounding box center [794, 51] width 109 height 23
click at [180, 177] on button "Details" at bounding box center [175, 174] width 42 height 15
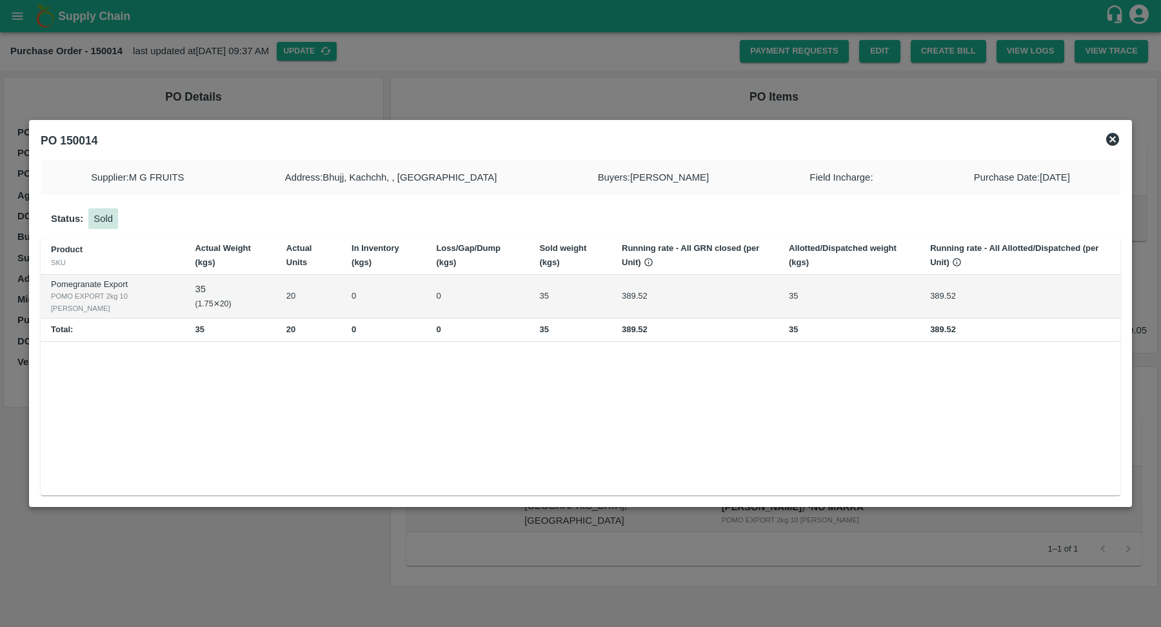
click at [1116, 135] on icon at bounding box center [1112, 139] width 13 height 13
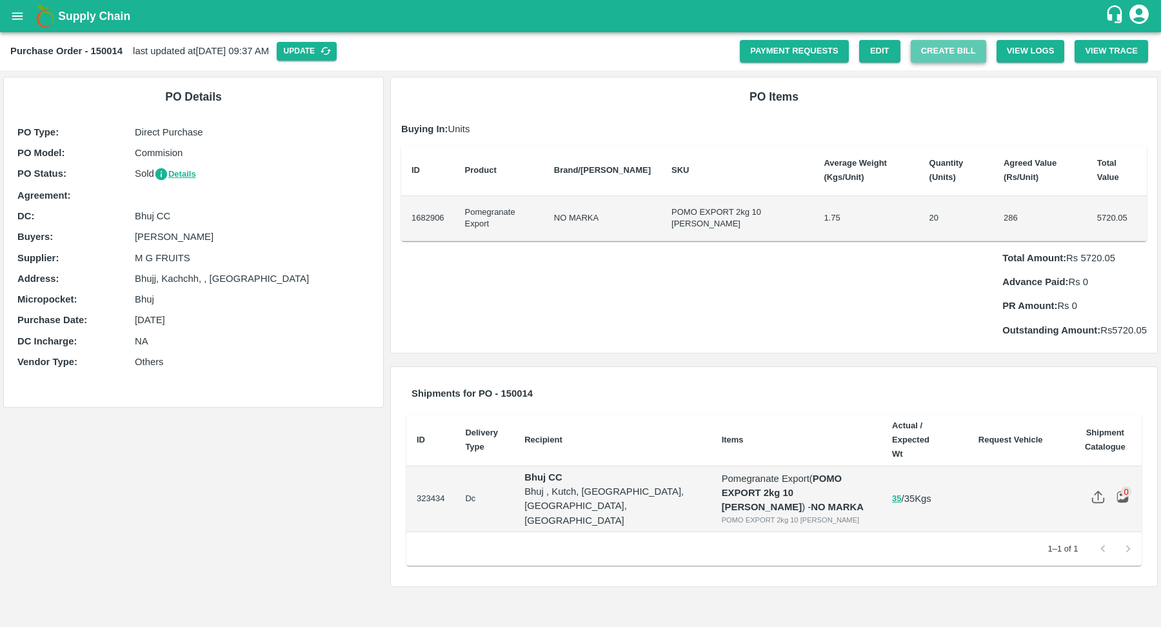
click at [944, 57] on button "Create Bill" at bounding box center [948, 51] width 75 height 23
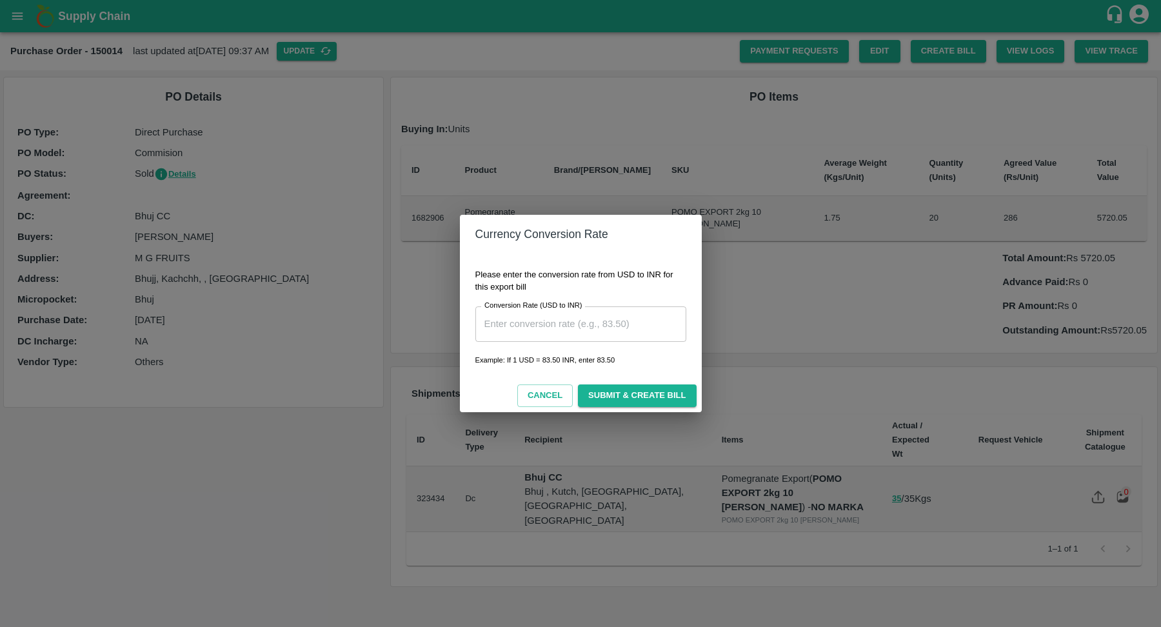
click at [557, 312] on input "Conversion Rate (USD to INR)" at bounding box center [580, 323] width 211 height 35
click at [557, 341] on input "Conversion Rate (USD to INR)" at bounding box center [580, 323] width 211 height 35
click at [399, 326] on div "Currency Conversion Rate Please enter the conversion rate from USD to INR for t…" at bounding box center [580, 313] width 1161 height 627
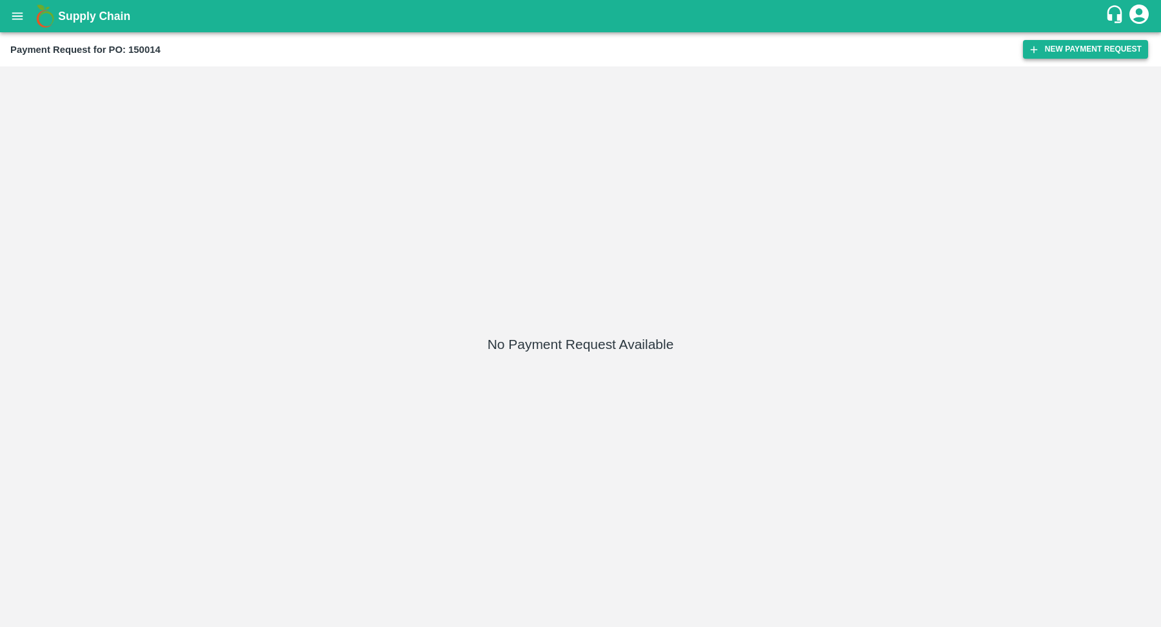
click at [1096, 51] on button "New Payment Request" at bounding box center [1085, 49] width 125 height 19
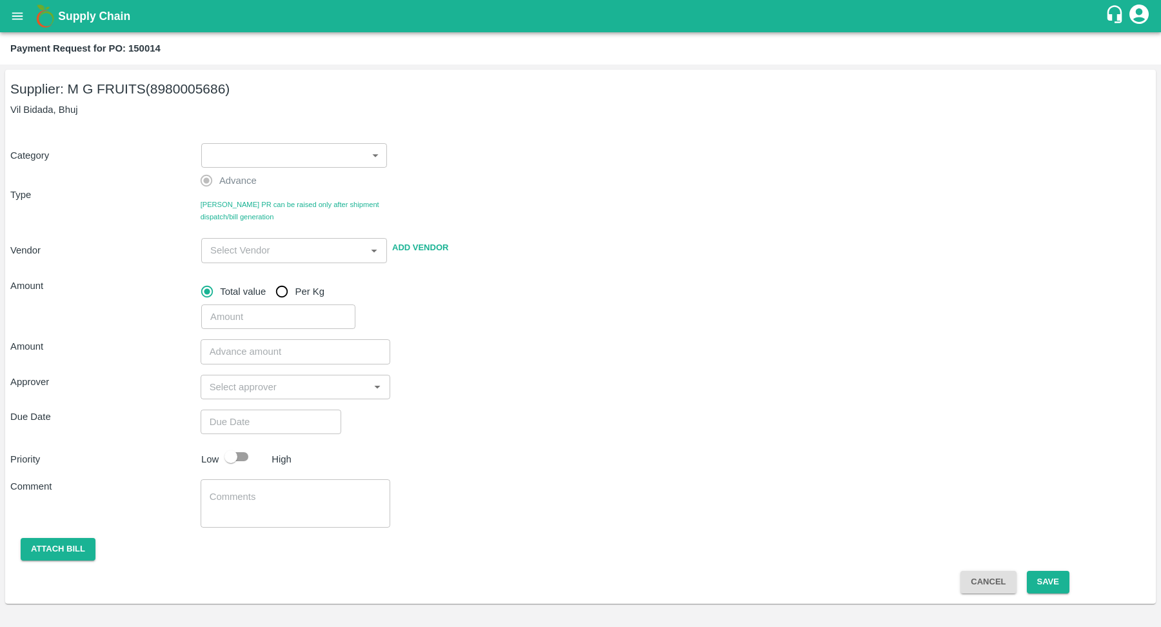
click at [284, 154] on body "Supply Chain Payment Request for PO: 150014 Supplier: M G FRUITS (8980005686) V…" at bounding box center [580, 313] width 1161 height 627
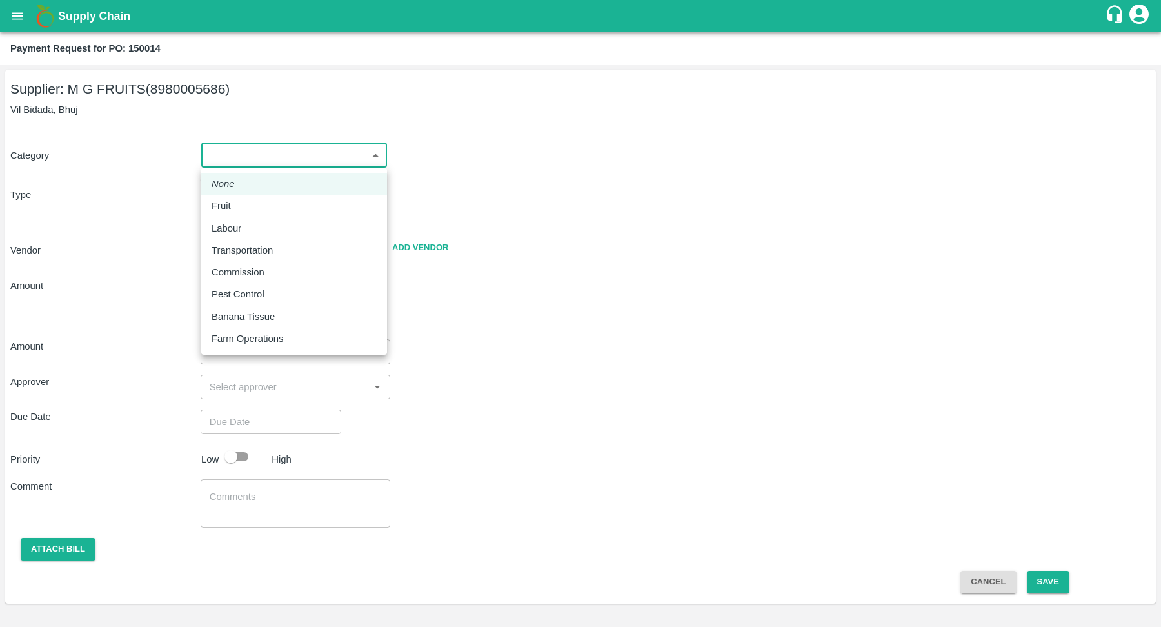
click at [270, 209] on div "Fruit" at bounding box center [294, 206] width 165 height 14
type input "1"
type input "M G FRUITS - 8980005686(Supplier)"
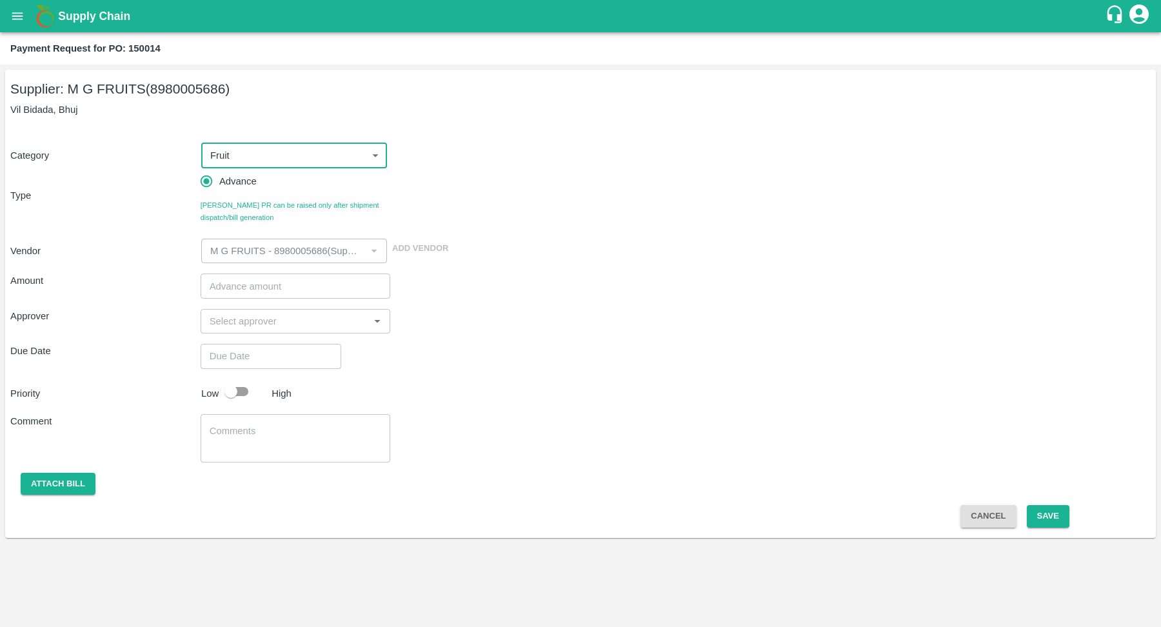
click at [224, 208] on span "[PERSON_NAME] PR can be raised only after shipment dispatch/bill generation" at bounding box center [296, 211] width 190 height 24
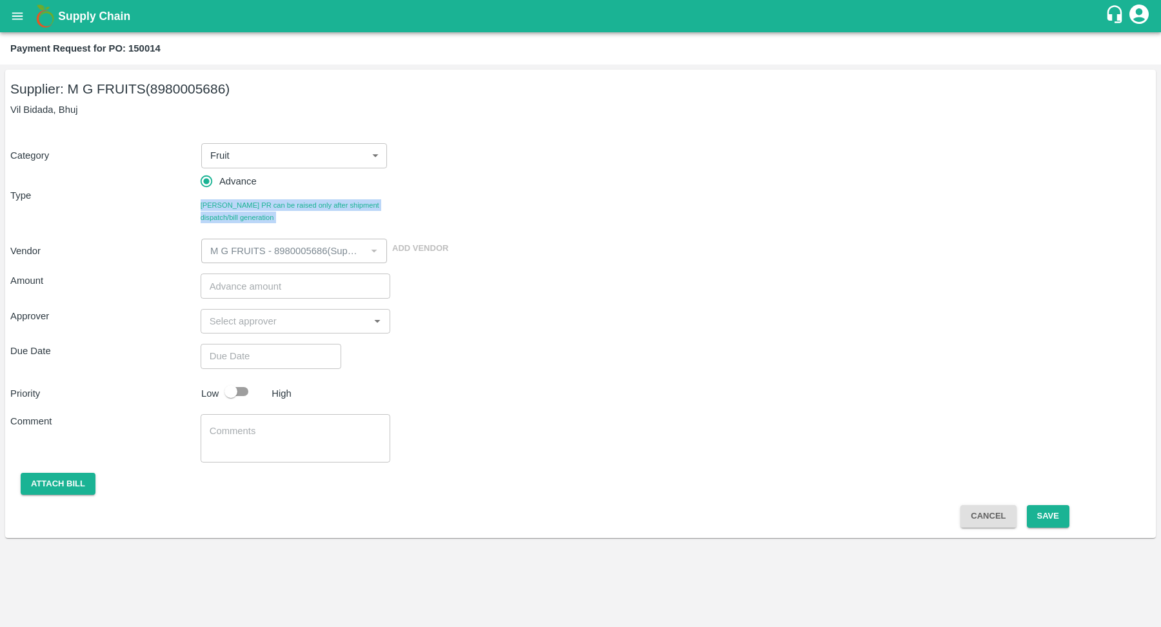
click at [224, 208] on span "[PERSON_NAME] PR can be raised only after shipment dispatch/bill generation" at bounding box center [296, 211] width 190 height 24
click at [313, 209] on span "[PERSON_NAME] PR can be raised only after shipment dispatch/bill generation" at bounding box center [296, 211] width 190 height 24
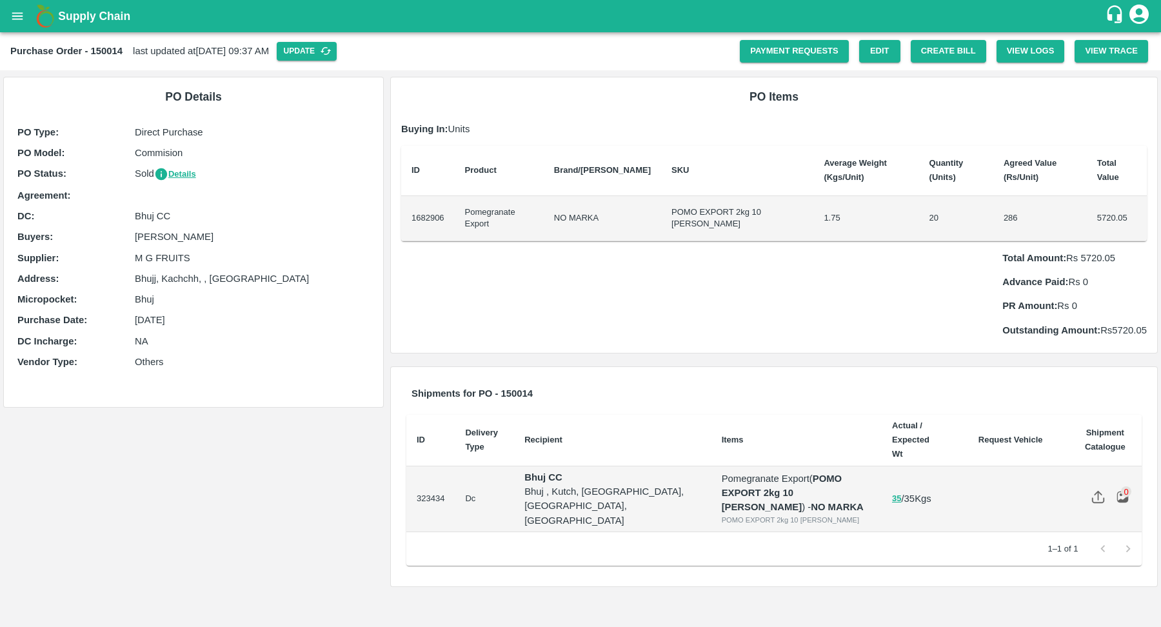
click at [788, 139] on div "PO Items Buying In: Units ID Product Brand/Marka SKU Average Weight (Kgs/Unit) …" at bounding box center [774, 214] width 766 height 275
click at [822, 107] on div "PO Items Buying In: Units ID Product Brand/Marka SKU Average Weight (Kgs/Unit) …" at bounding box center [774, 214] width 766 height 275
